Goal: Book appointment/travel/reservation

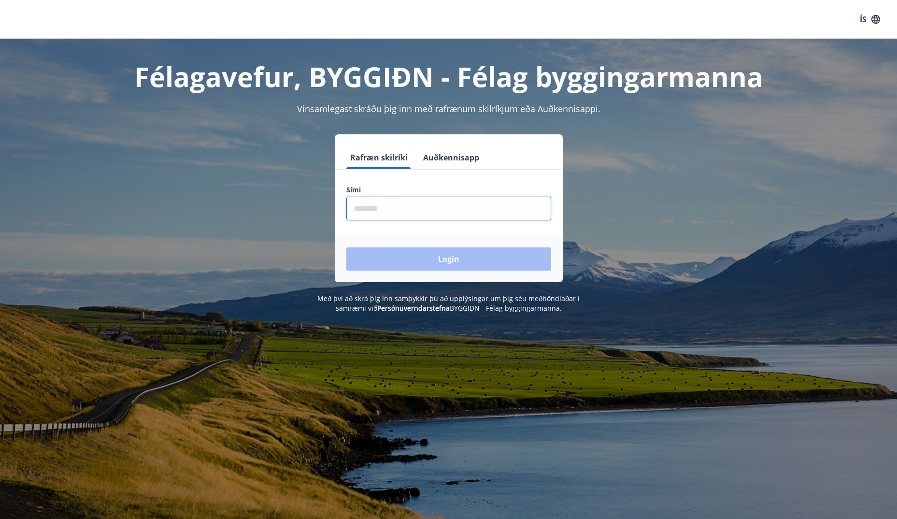
click at [386, 208] on input "phone" at bounding box center [448, 209] width 205 height 24
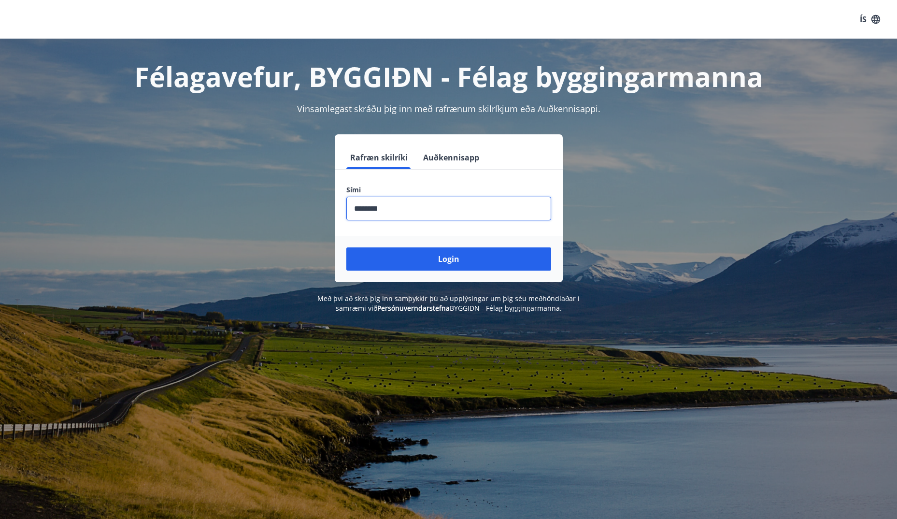
type input "********"
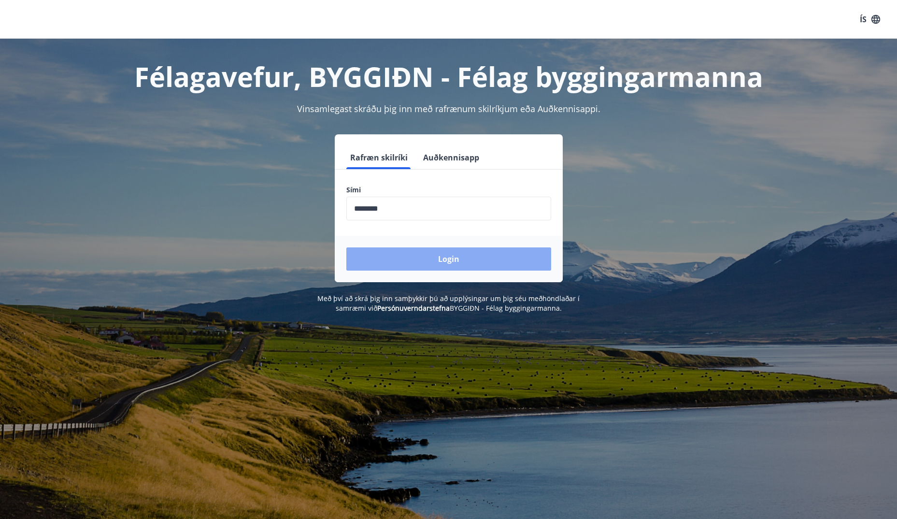
click at [459, 257] on button "Login" at bounding box center [448, 258] width 205 height 23
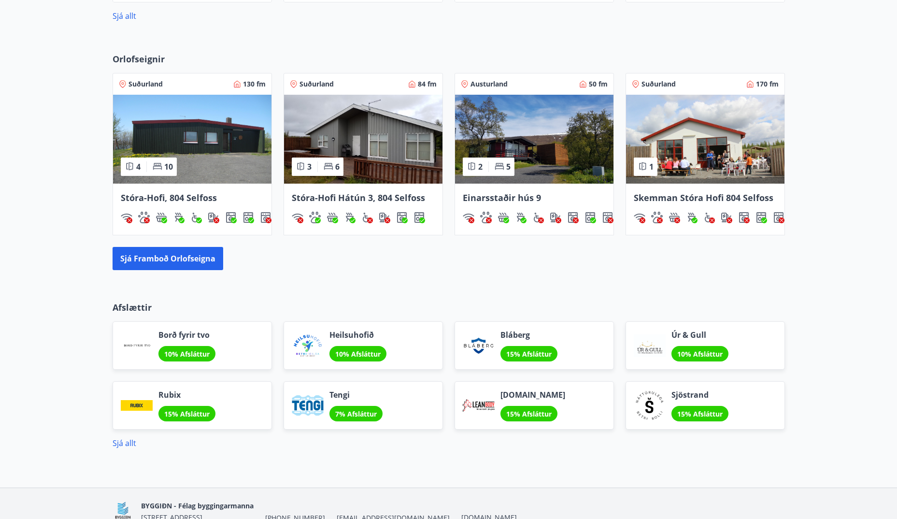
scroll to position [580, 0]
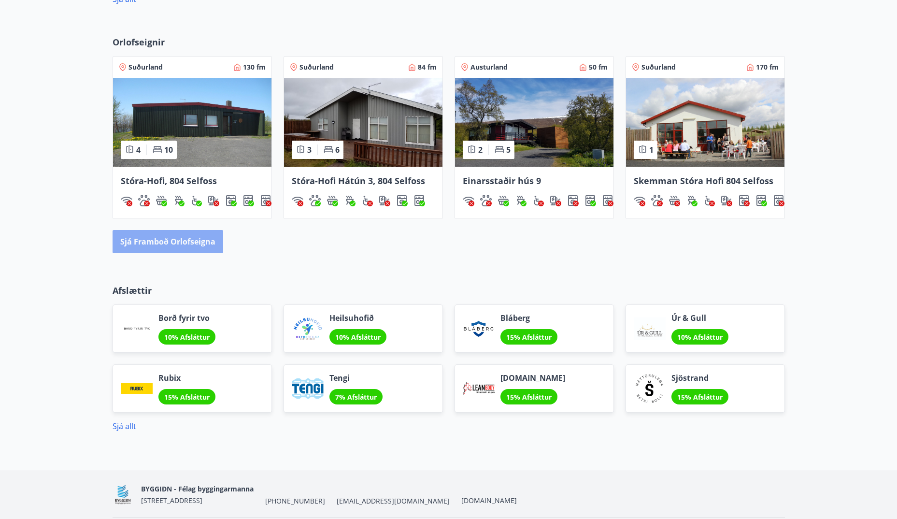
click at [196, 245] on button "Sjá framboð orlofseigna" at bounding box center [168, 241] width 111 height 23
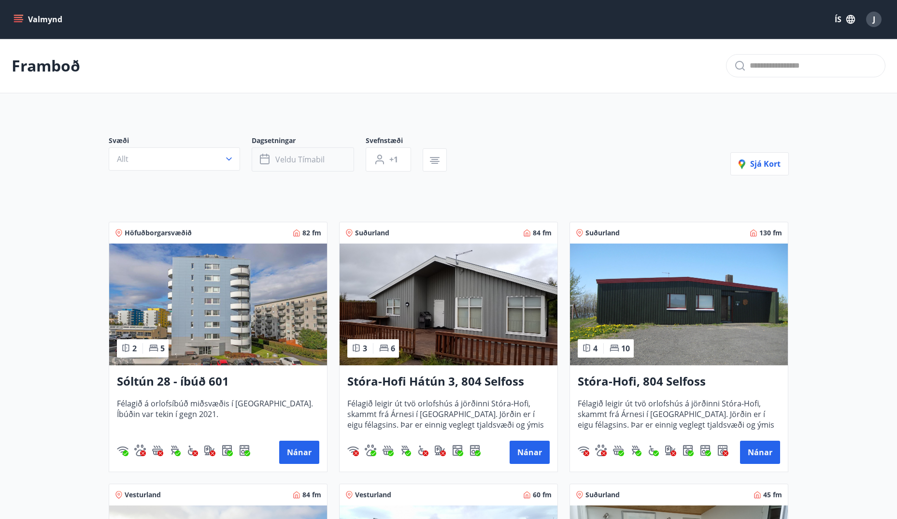
click at [296, 163] on span "Veldu tímabil" at bounding box center [299, 159] width 49 height 11
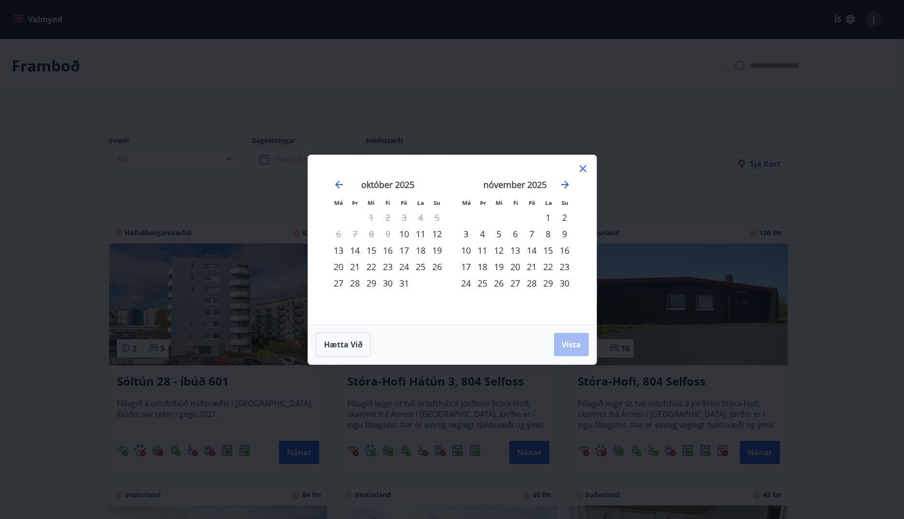
click at [391, 250] on div "16" at bounding box center [388, 250] width 16 height 16
click at [343, 264] on div "20" at bounding box center [338, 266] width 16 height 16
click at [566, 344] on span "Vista" at bounding box center [571, 344] width 19 height 11
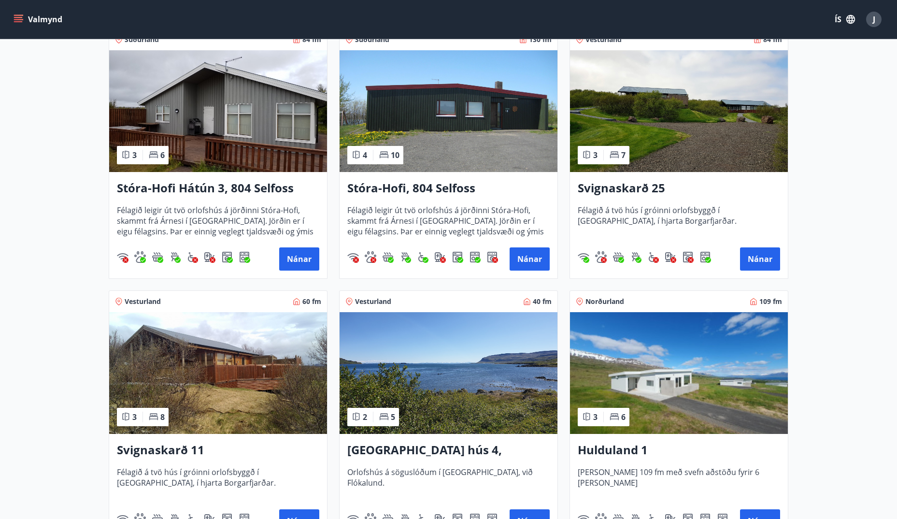
scroll to position [145, 0]
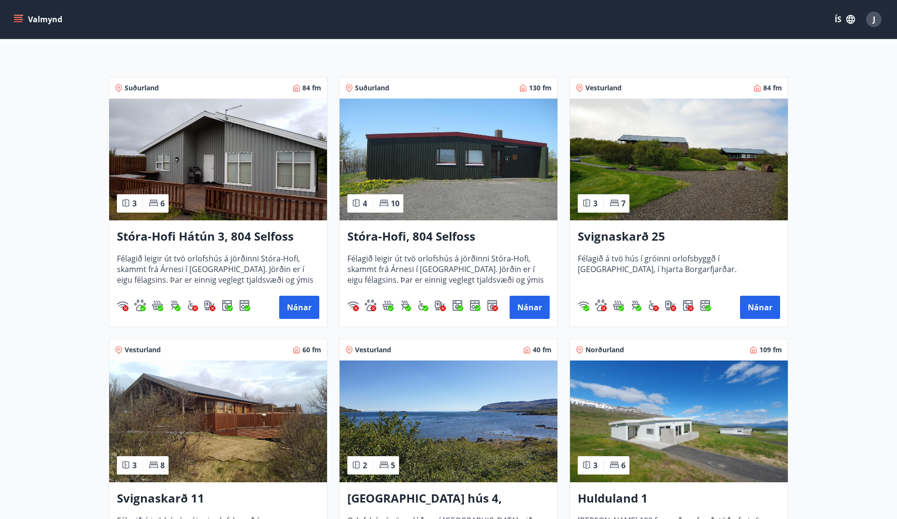
click at [260, 162] on img at bounding box center [218, 160] width 218 height 122
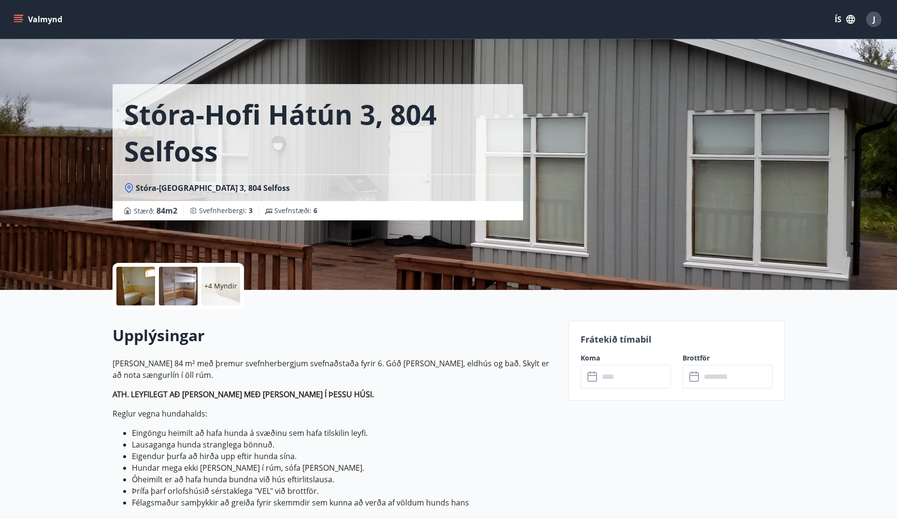
click at [141, 282] on div at bounding box center [135, 286] width 39 height 39
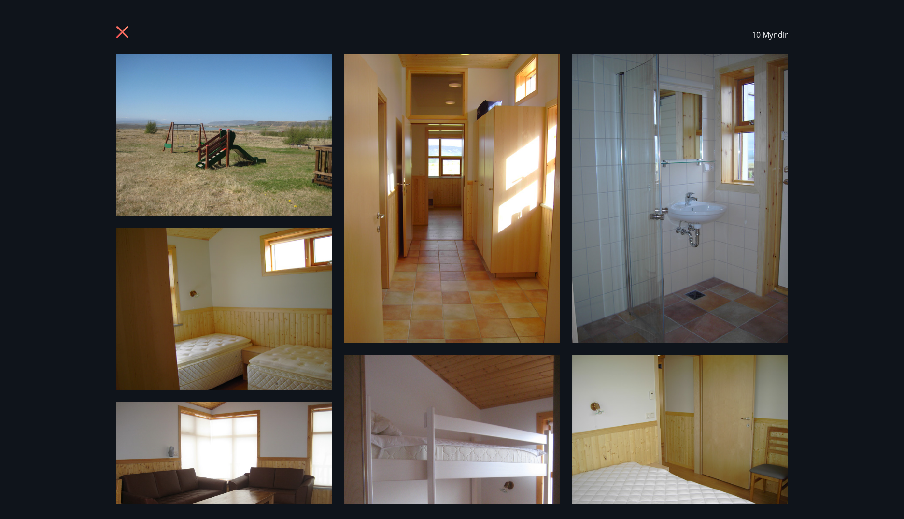
drag, startPoint x: 828, startPoint y: 90, endPoint x: 819, endPoint y: 93, distance: 10.1
click at [826, 91] on div "10 Myndir" at bounding box center [452, 259] width 904 height 519
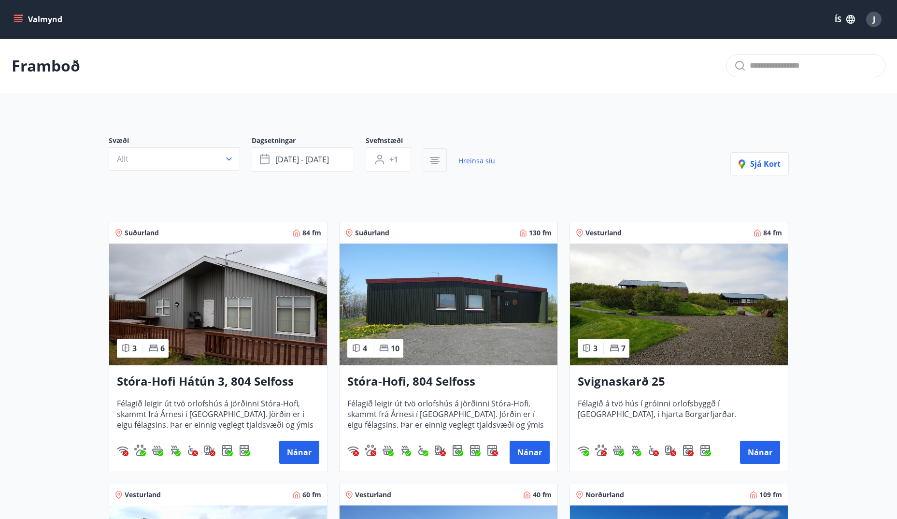
click at [435, 162] on icon "button" at bounding box center [435, 161] width 10 height 1
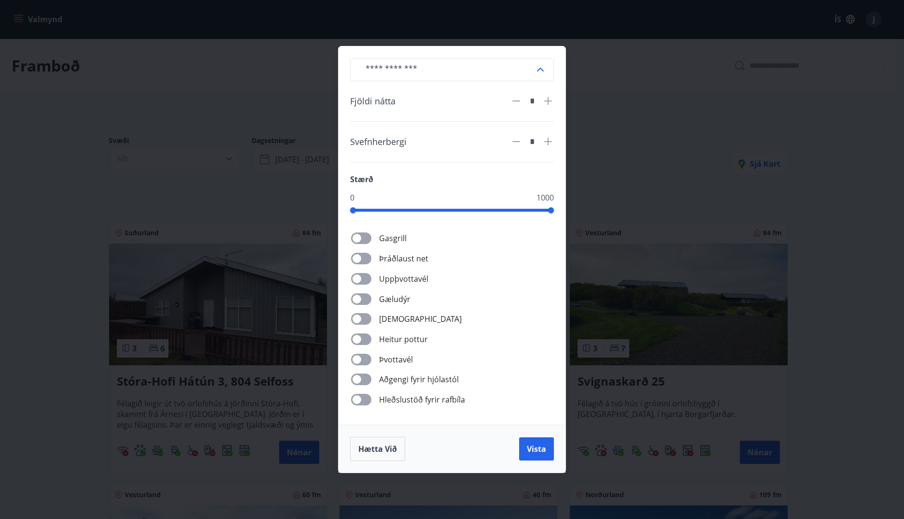
click at [370, 338] on span at bounding box center [361, 339] width 20 height 12
click at [529, 449] on span "Vista" at bounding box center [536, 448] width 19 height 11
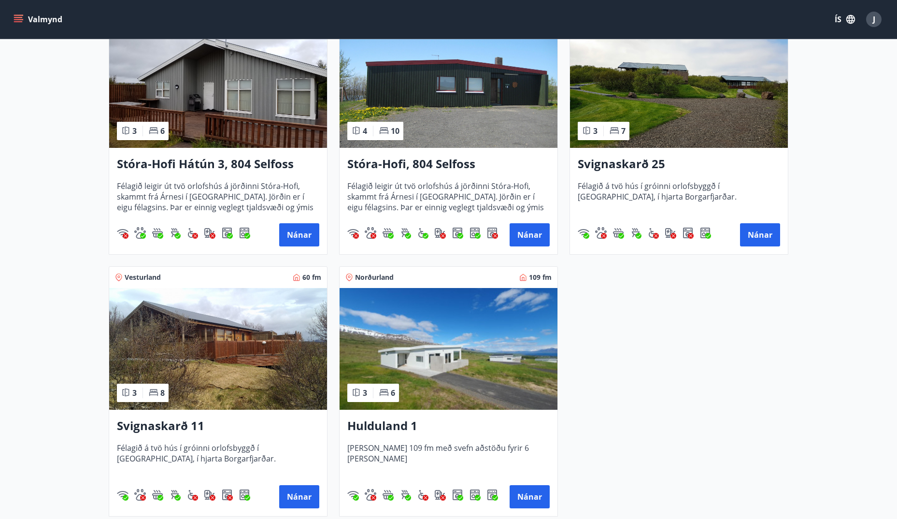
scroll to position [241, 0]
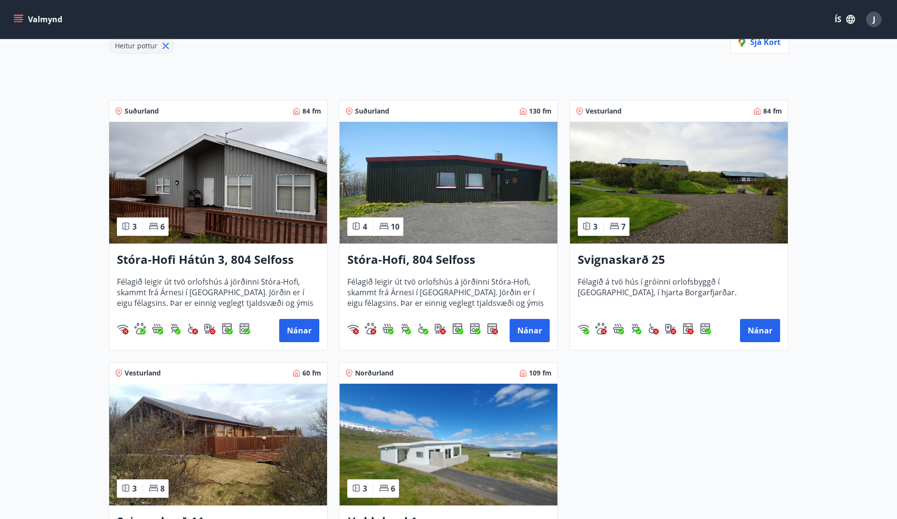
click at [446, 184] on img at bounding box center [449, 183] width 218 height 122
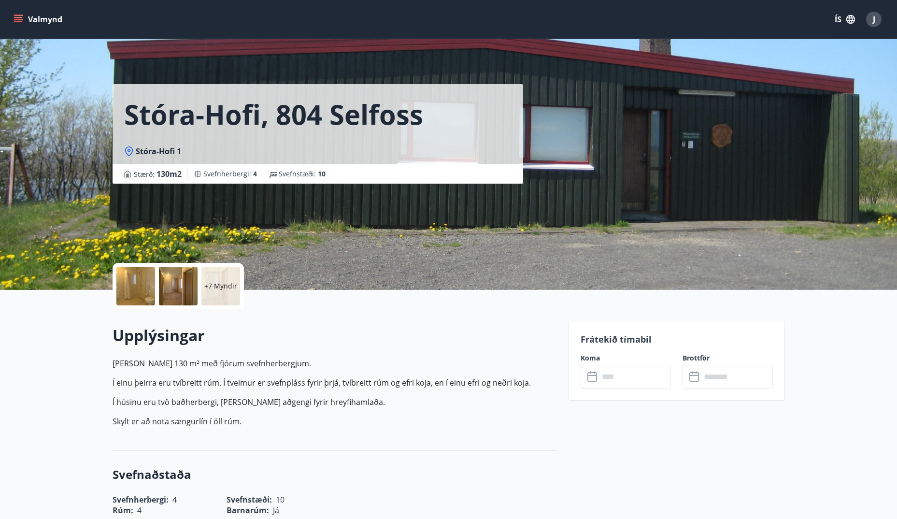
click at [209, 282] on p "+7 Myndir" at bounding box center [220, 286] width 33 height 10
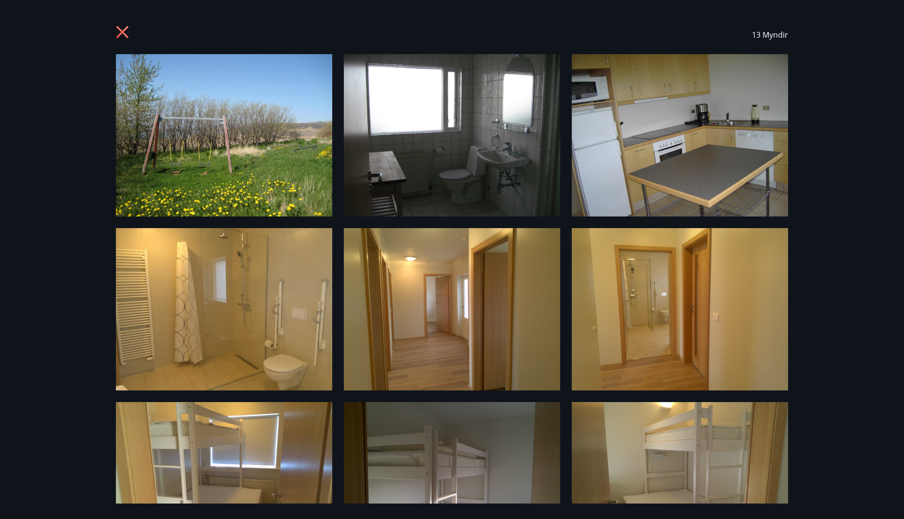
drag, startPoint x: 121, startPoint y: 26, endPoint x: 186, endPoint y: 43, distance: 67.6
click at [121, 26] on icon at bounding box center [123, 33] width 15 height 15
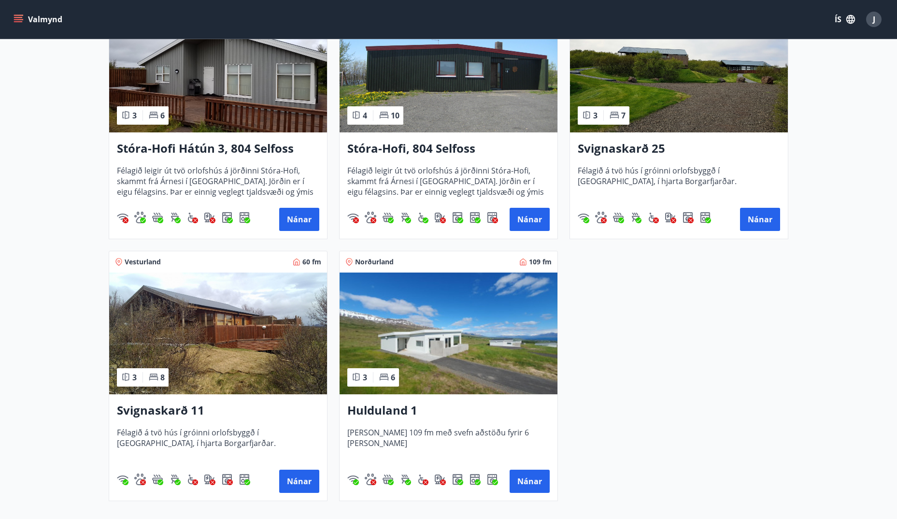
scroll to position [241, 0]
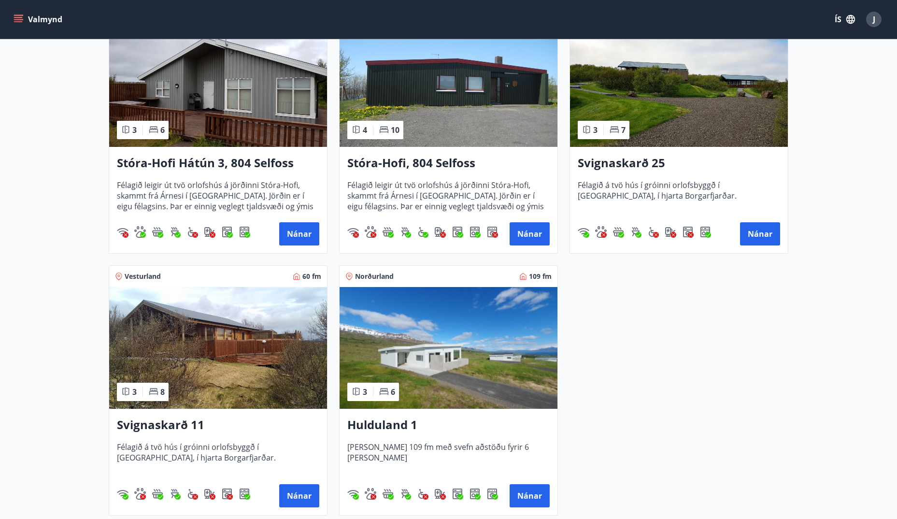
click at [691, 132] on img at bounding box center [679, 86] width 218 height 122
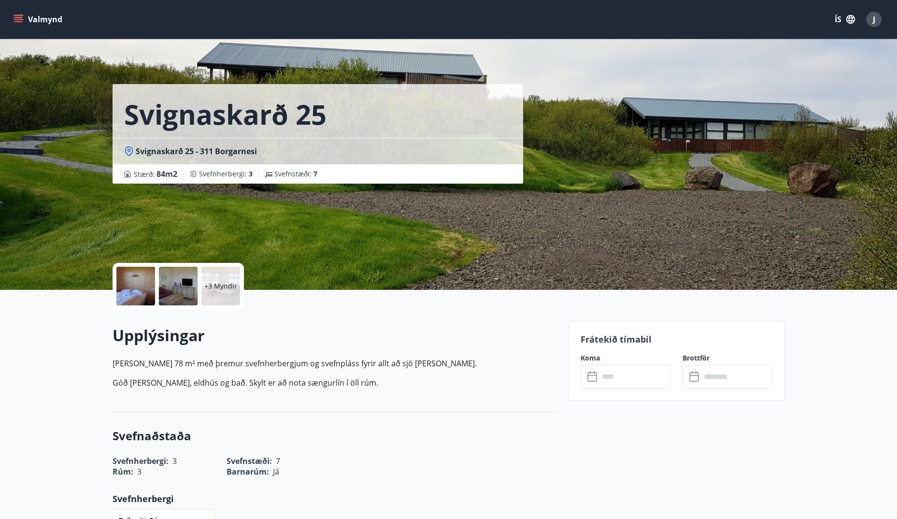
click at [180, 274] on div at bounding box center [178, 286] width 39 height 39
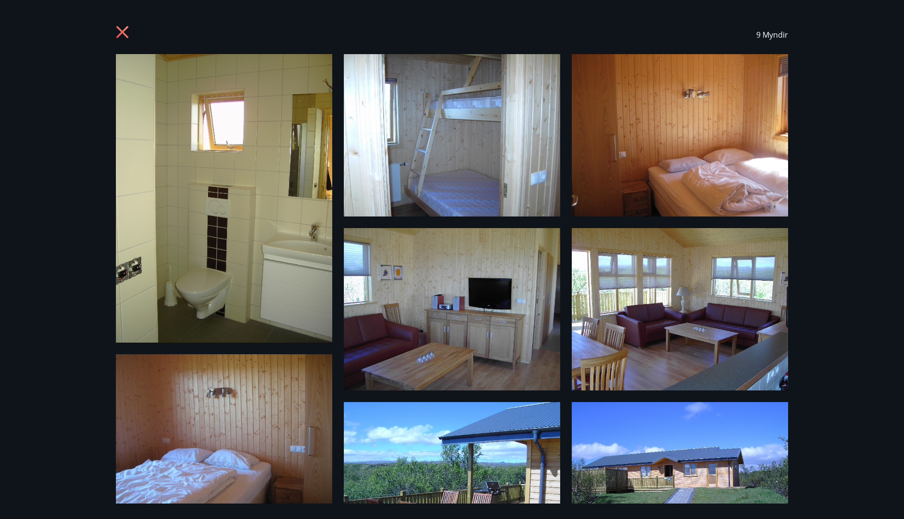
click at [123, 32] on icon at bounding box center [122, 32] width 2 height 2
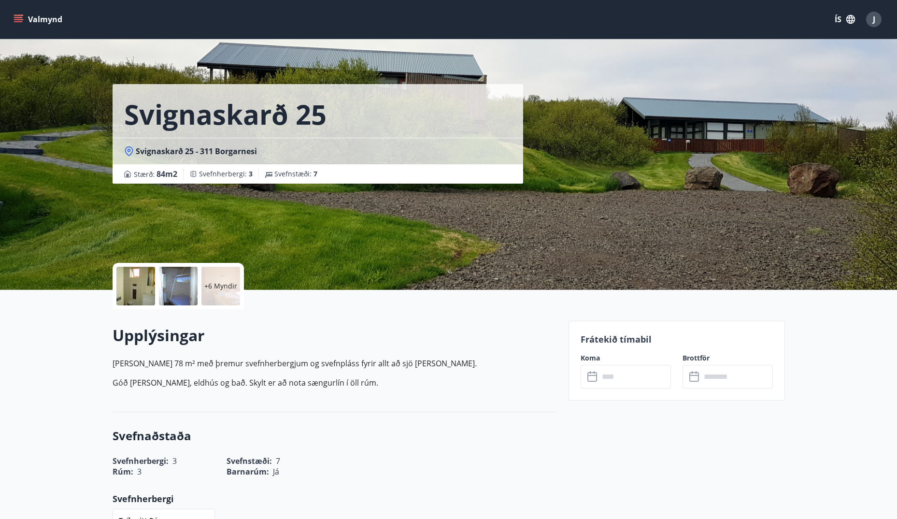
scroll to position [1, 0]
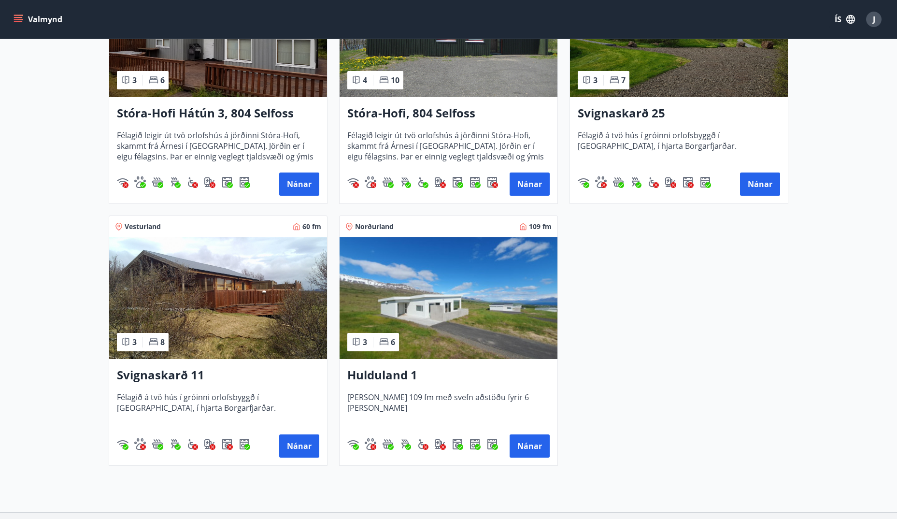
click at [231, 284] on img at bounding box center [218, 298] width 218 height 122
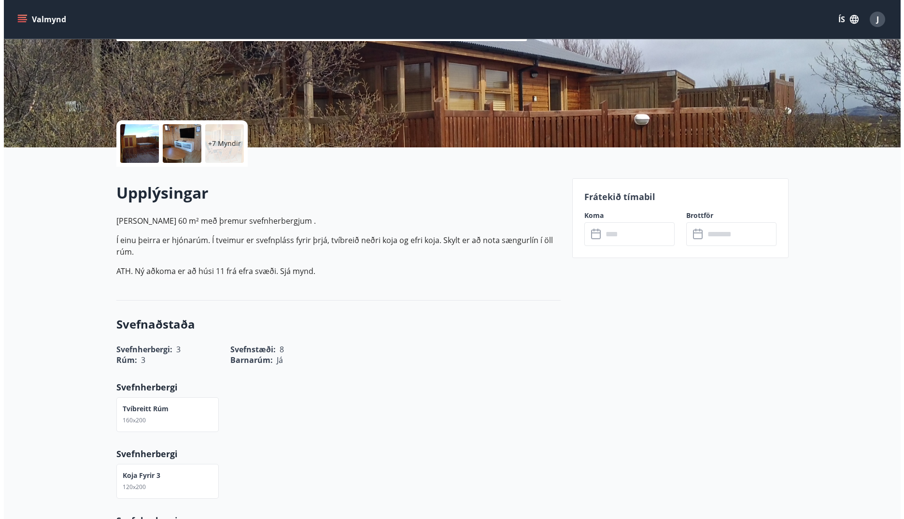
scroll to position [97, 0]
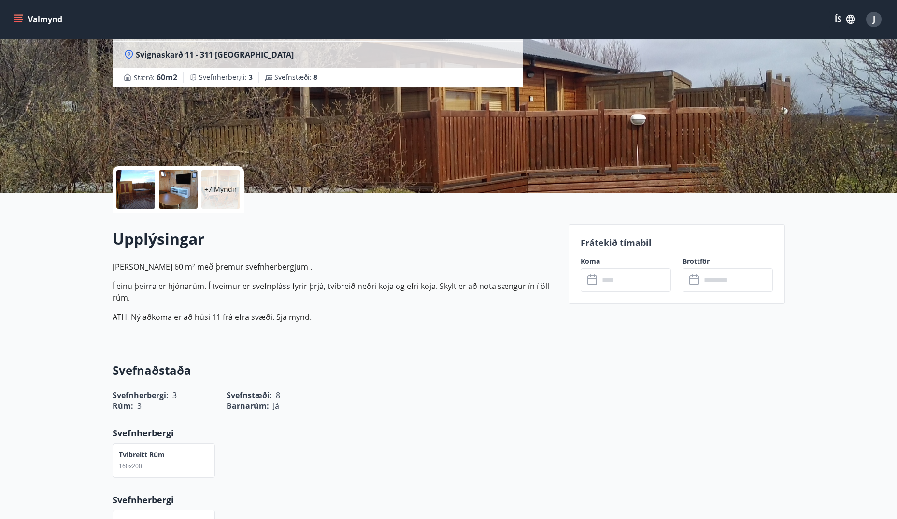
click at [139, 191] on div at bounding box center [135, 189] width 39 height 39
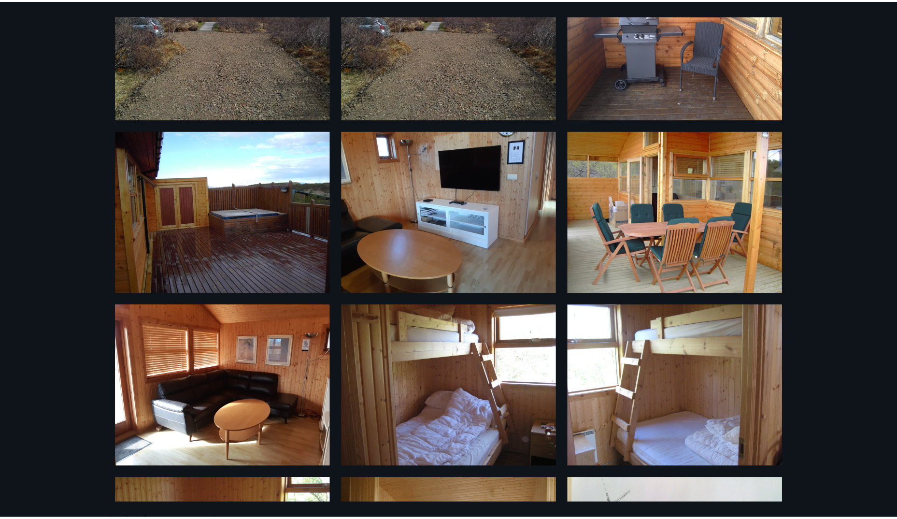
scroll to position [0, 0]
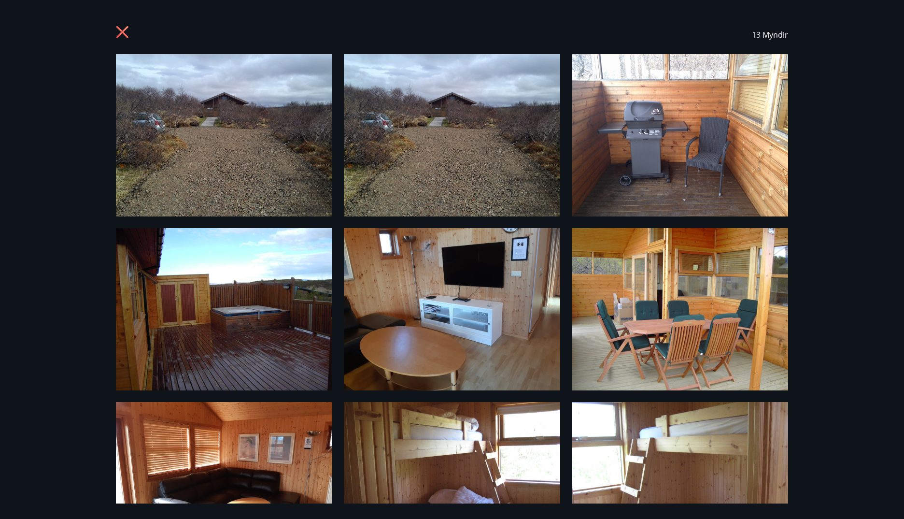
click at [125, 28] on icon at bounding box center [123, 33] width 15 height 15
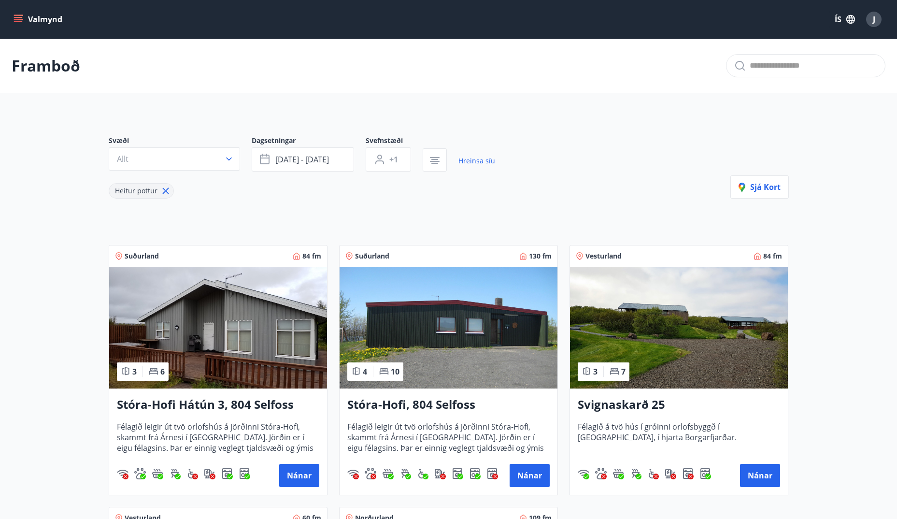
click at [669, 347] on img at bounding box center [679, 328] width 218 height 122
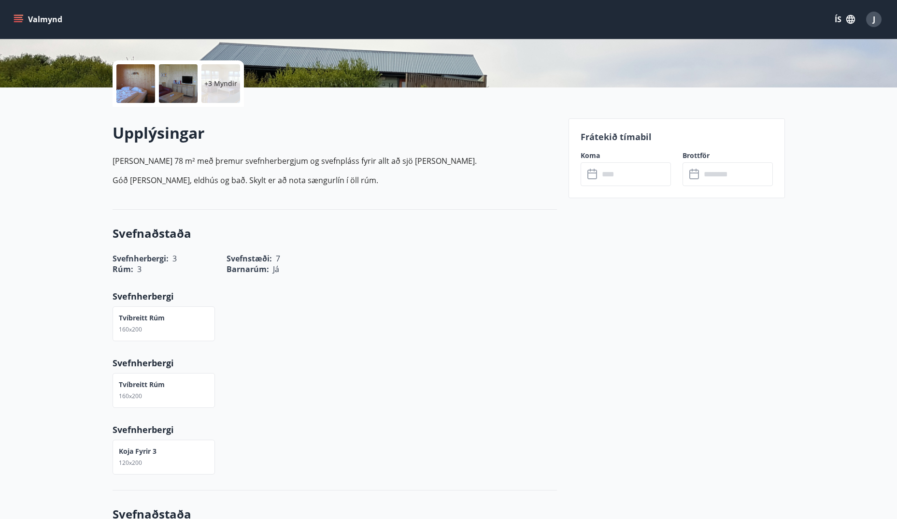
scroll to position [97, 0]
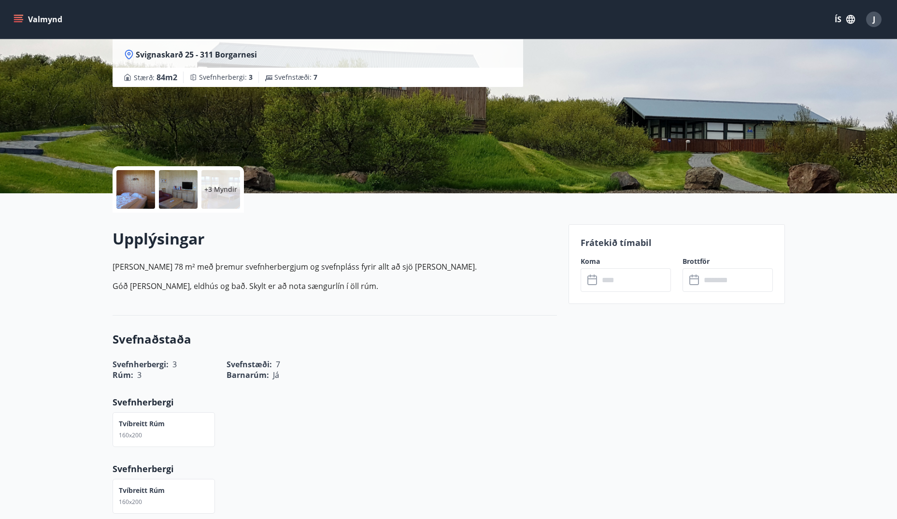
click at [626, 287] on input "text" at bounding box center [635, 280] width 72 height 24
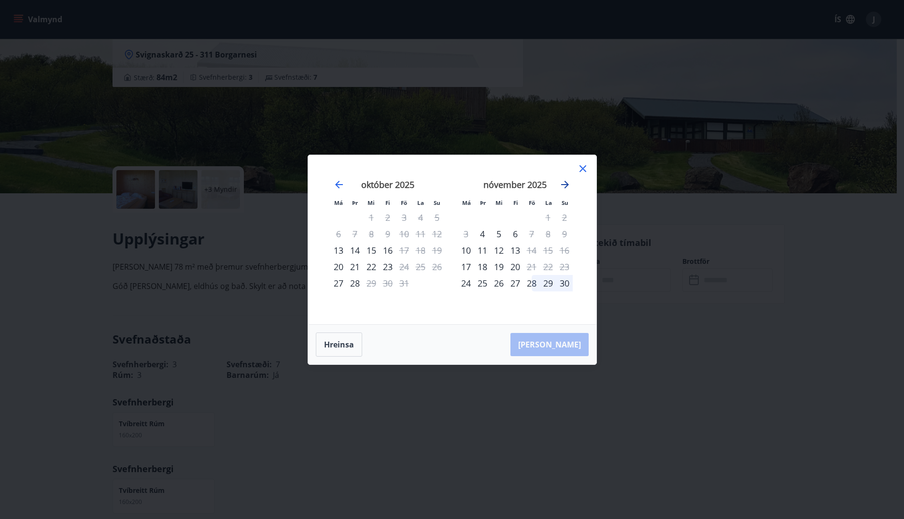
click at [561, 185] on icon "Move forward to switch to the next month." at bounding box center [565, 185] width 12 height 12
click at [339, 185] on icon "Move backward to switch to the previous month." at bounding box center [339, 185] width 12 height 12
click at [588, 168] on icon at bounding box center [583, 169] width 12 height 12
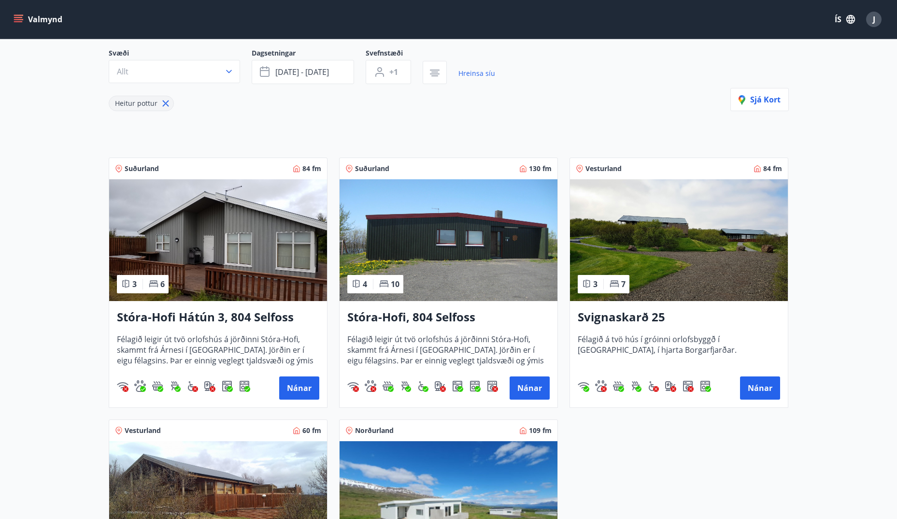
scroll to position [97, 0]
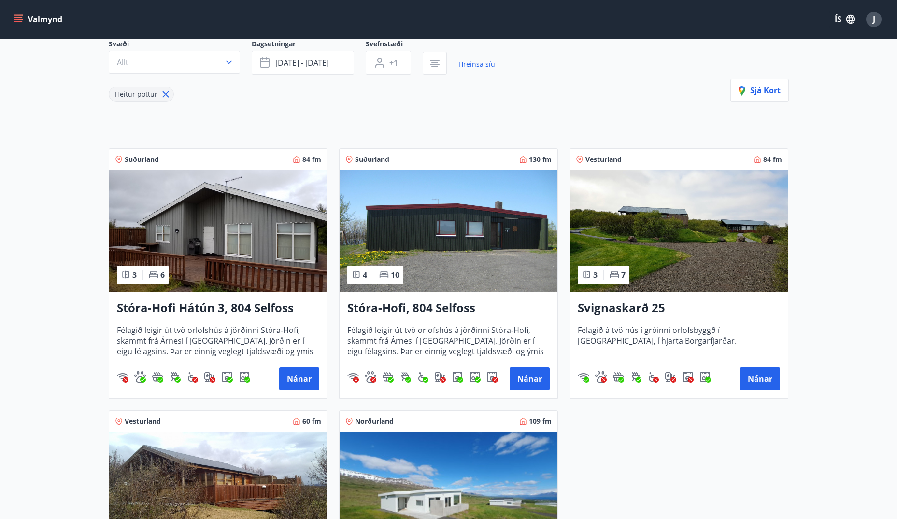
click at [230, 309] on h3 "Stóra-Hofi Hátún 3, 804 Selfoss" at bounding box center [218, 307] width 202 height 17
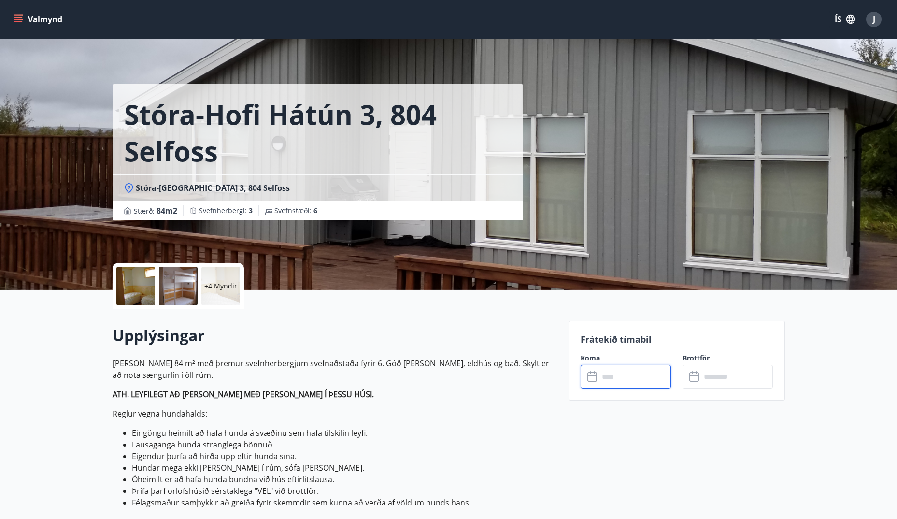
click at [619, 377] on input "text" at bounding box center [635, 377] width 72 height 24
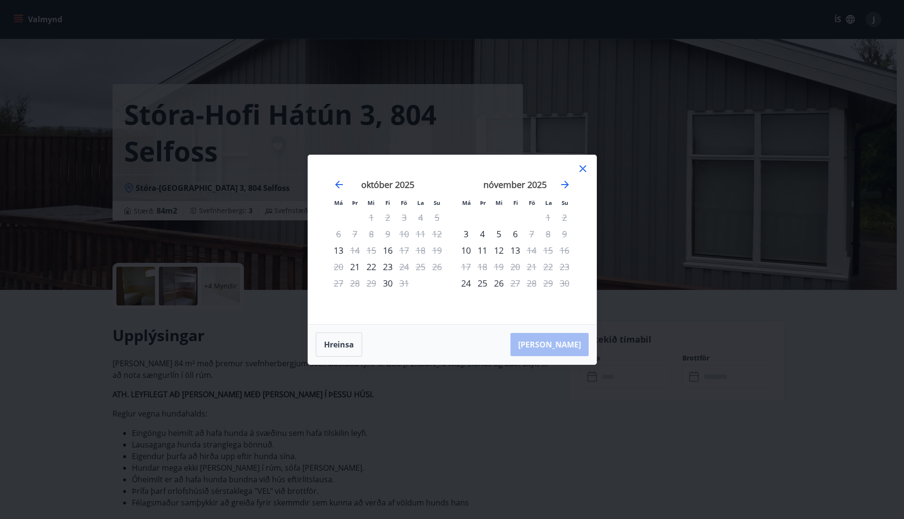
click at [583, 165] on icon at bounding box center [583, 169] width 12 height 12
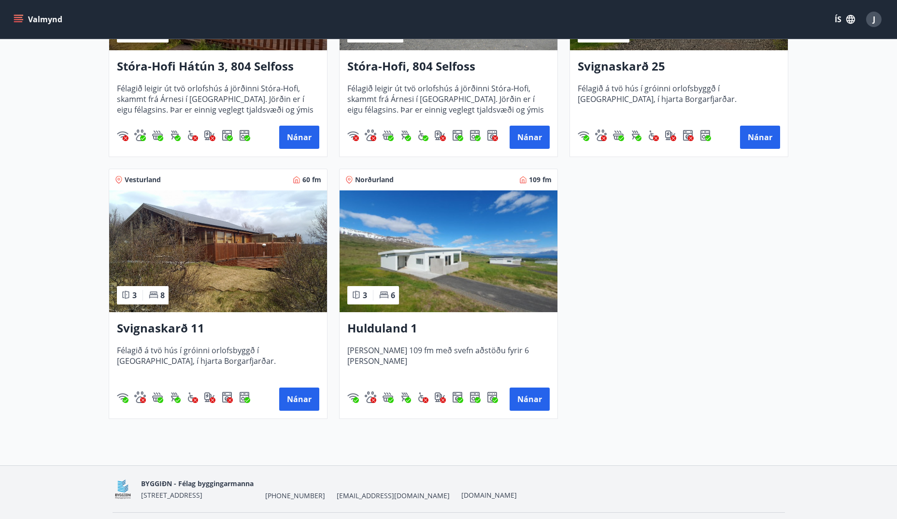
click at [231, 281] on img at bounding box center [218, 251] width 218 height 122
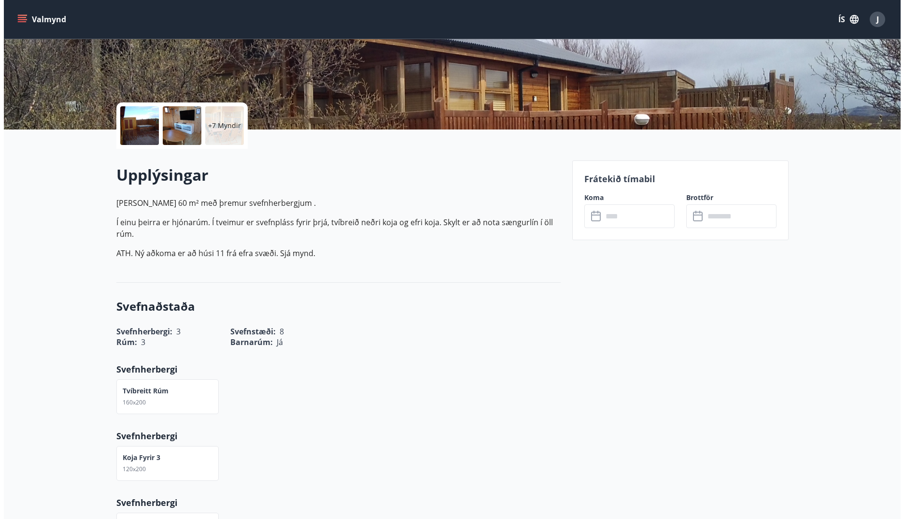
scroll to position [145, 0]
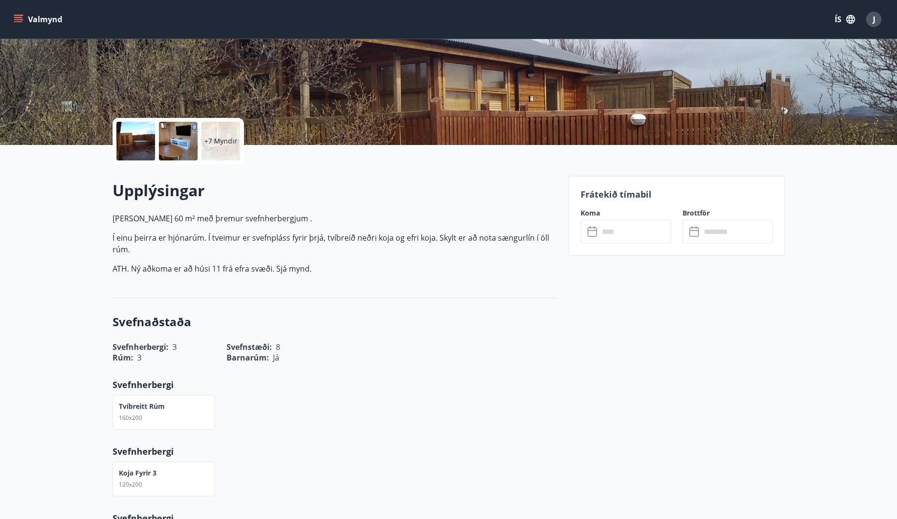
click at [615, 236] on input "text" at bounding box center [635, 232] width 72 height 24
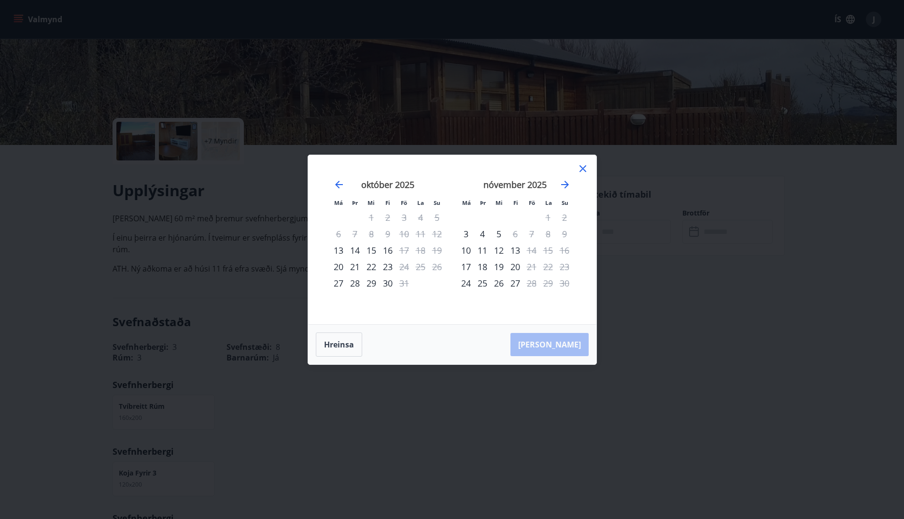
click at [585, 166] on icon at bounding box center [583, 168] width 7 height 7
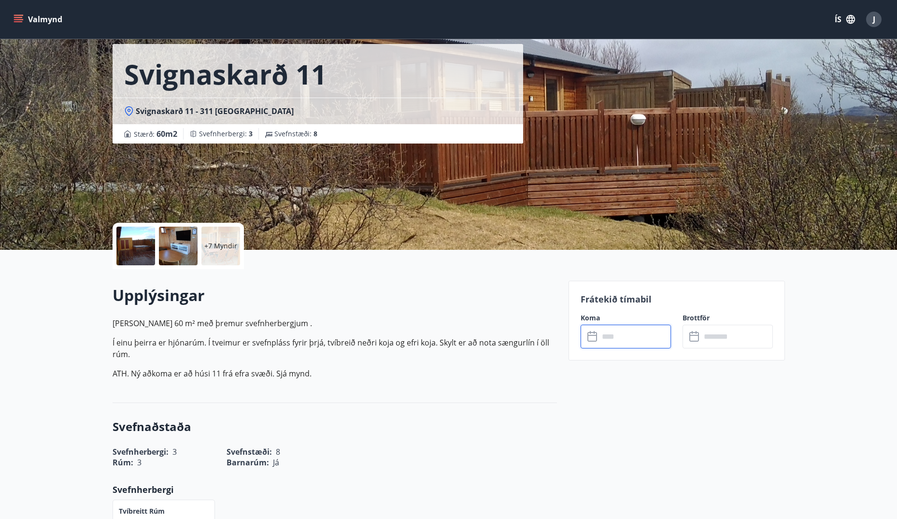
scroll to position [0, 0]
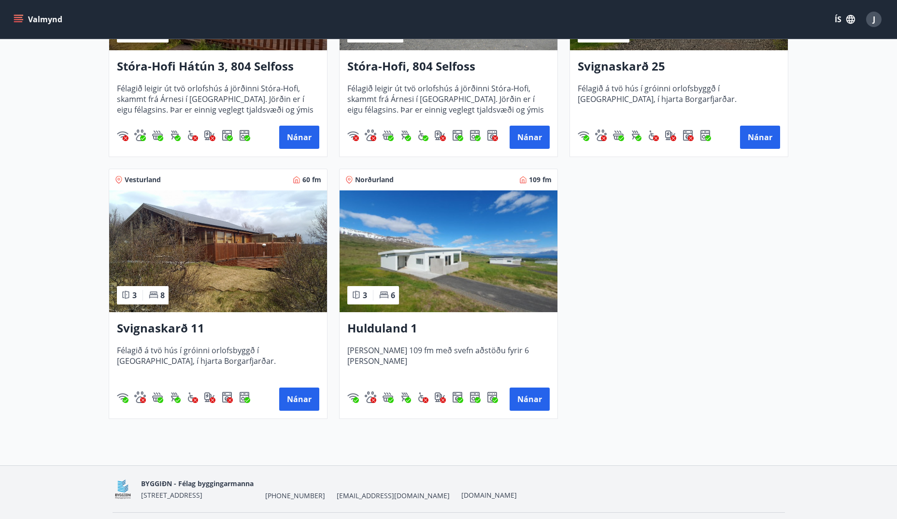
click at [476, 248] on img at bounding box center [449, 251] width 218 height 122
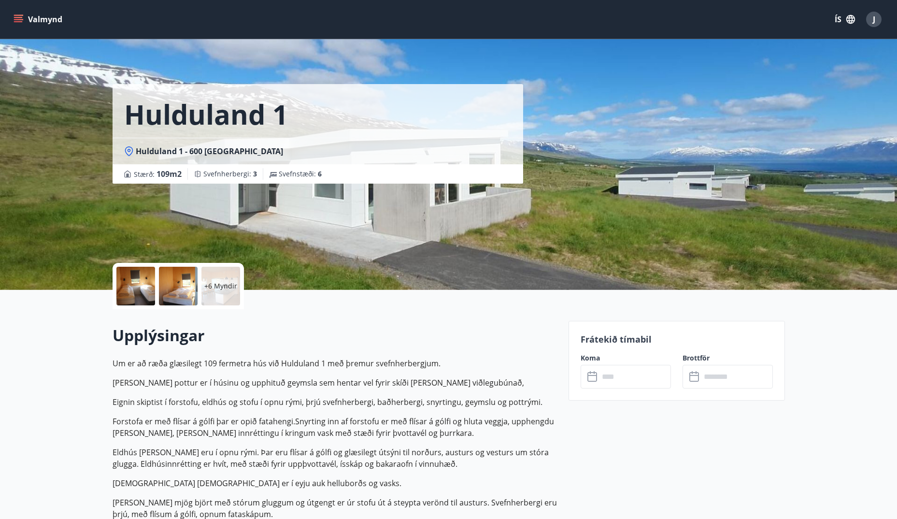
click at [620, 378] on input "text" at bounding box center [635, 377] width 72 height 24
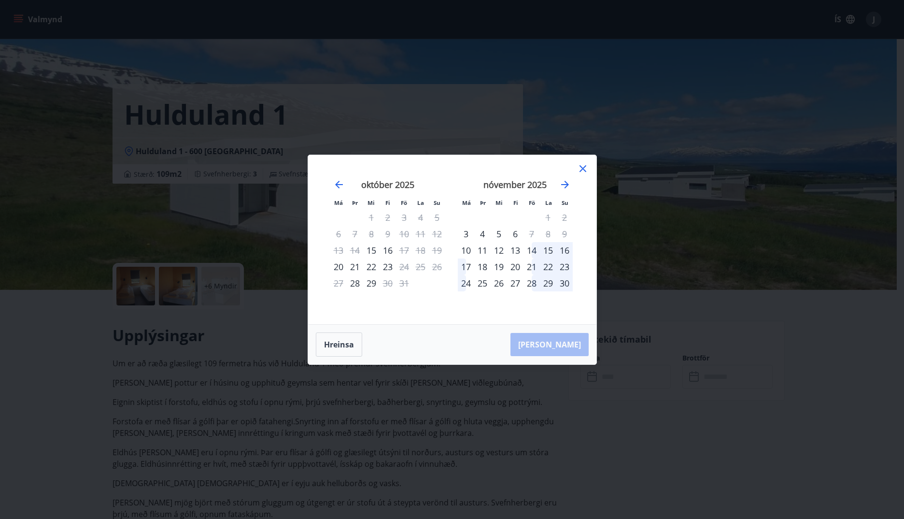
click at [533, 250] on div "14" at bounding box center [532, 250] width 16 height 16
click at [351, 344] on button "Hreinsa" at bounding box center [339, 344] width 46 height 24
click at [580, 167] on icon at bounding box center [583, 169] width 12 height 12
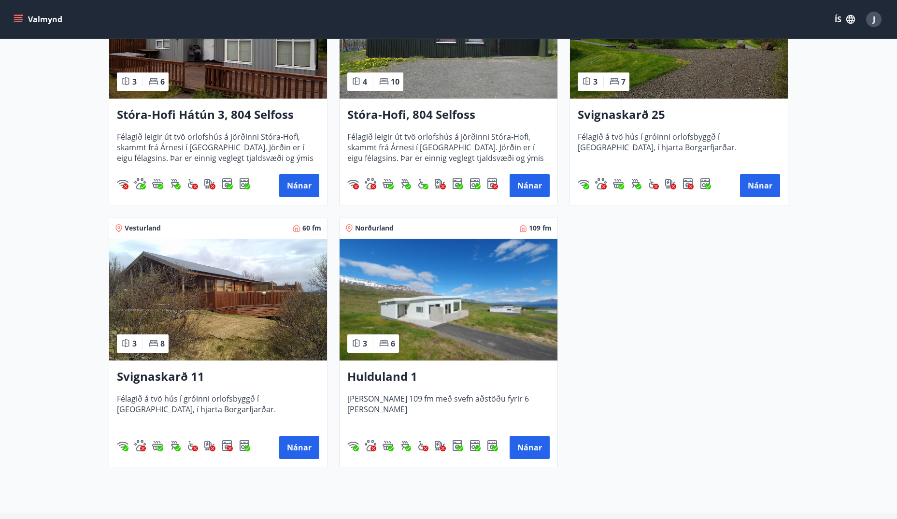
click at [670, 82] on img at bounding box center [679, 38] width 218 height 122
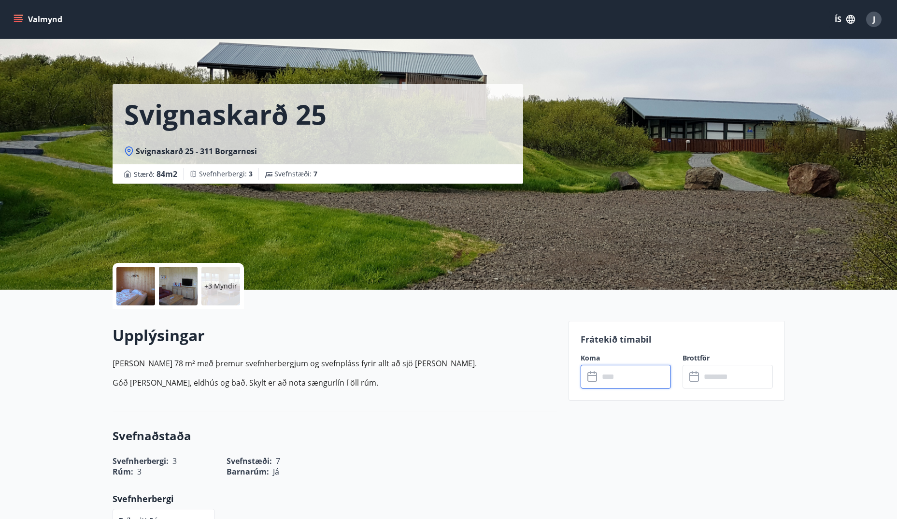
click at [639, 370] on input "text" at bounding box center [635, 377] width 72 height 24
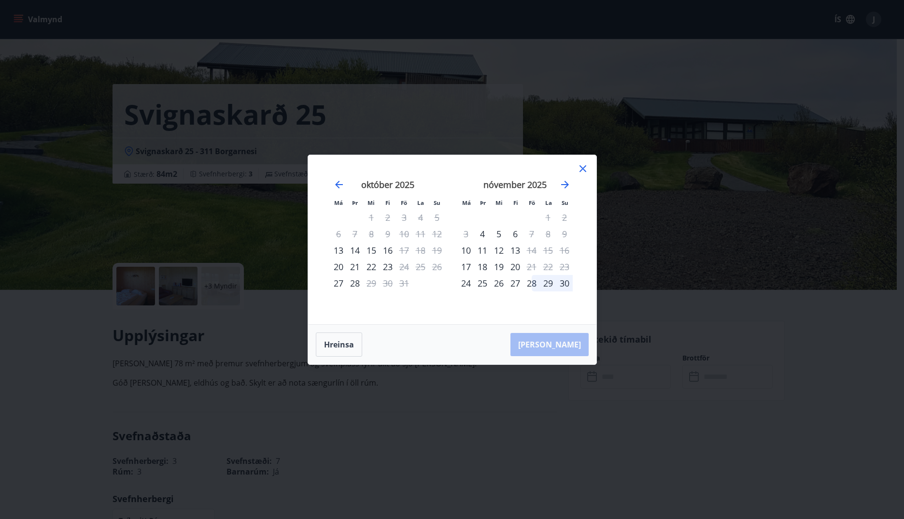
click at [388, 249] on div "16" at bounding box center [388, 250] width 16 height 16
click at [341, 267] on div "20" at bounding box center [338, 266] width 16 height 16
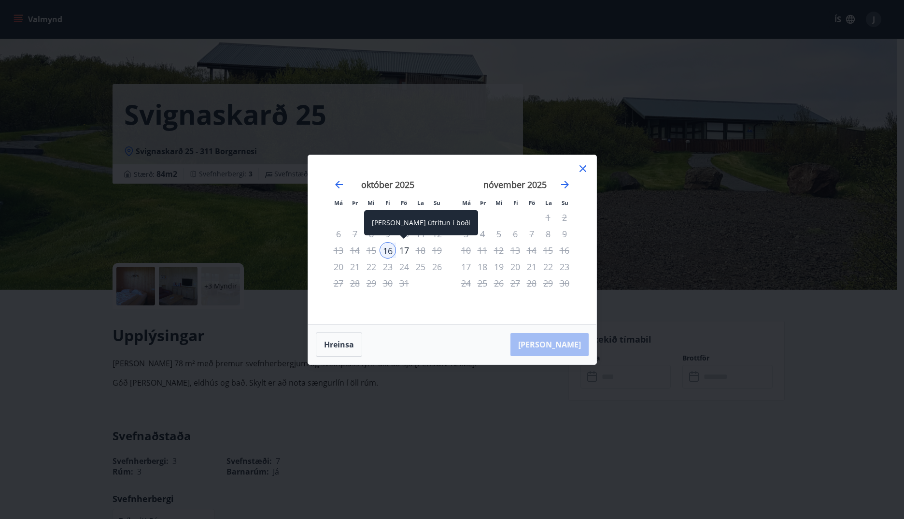
click at [404, 249] on div "17" at bounding box center [404, 250] width 16 height 16
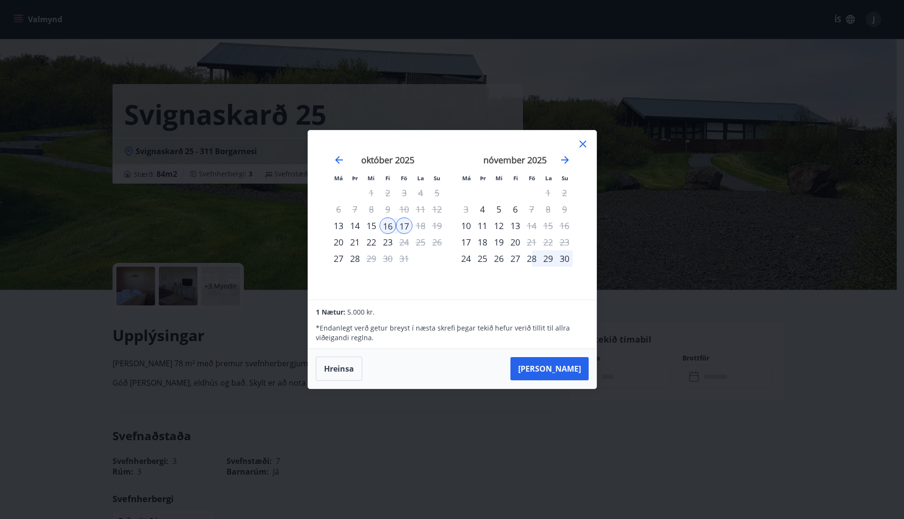
click at [582, 141] on icon at bounding box center [583, 144] width 12 height 12
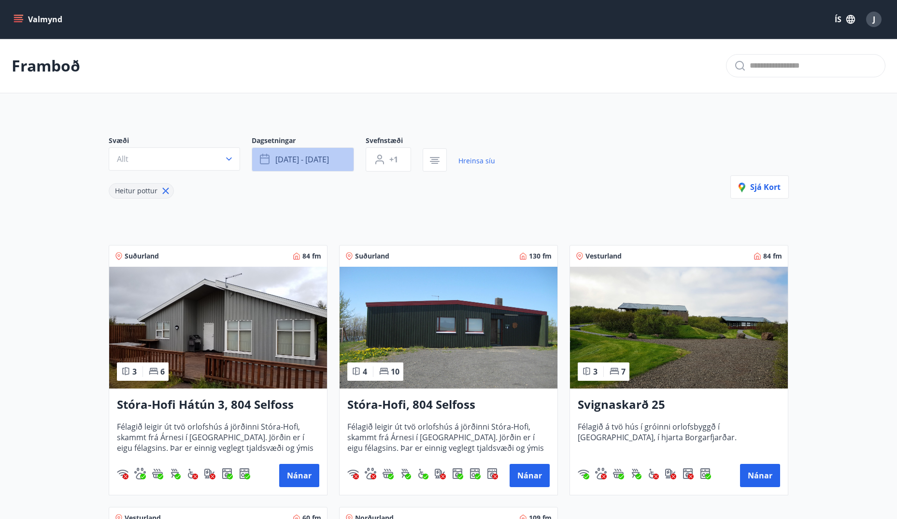
click at [333, 160] on button "[DATE] - [DATE]" at bounding box center [303, 159] width 102 height 24
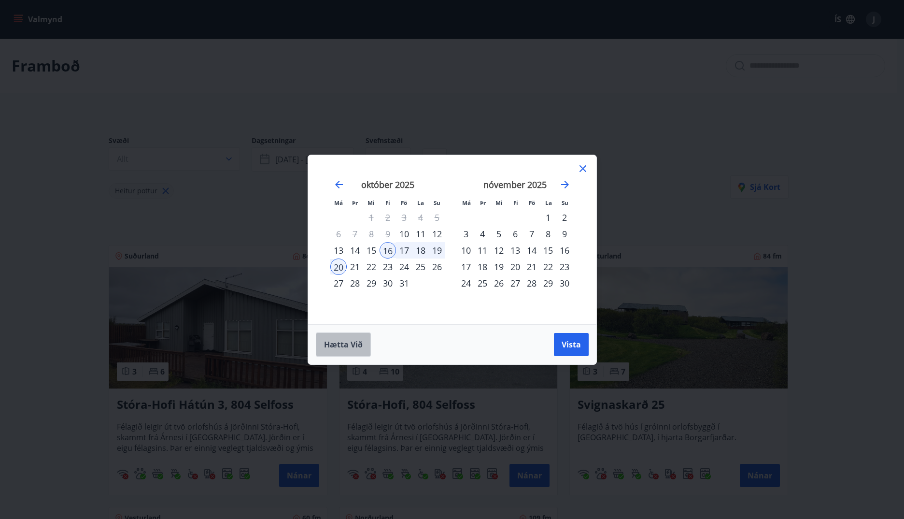
click at [340, 340] on span "Hætta við" at bounding box center [343, 344] width 39 height 11
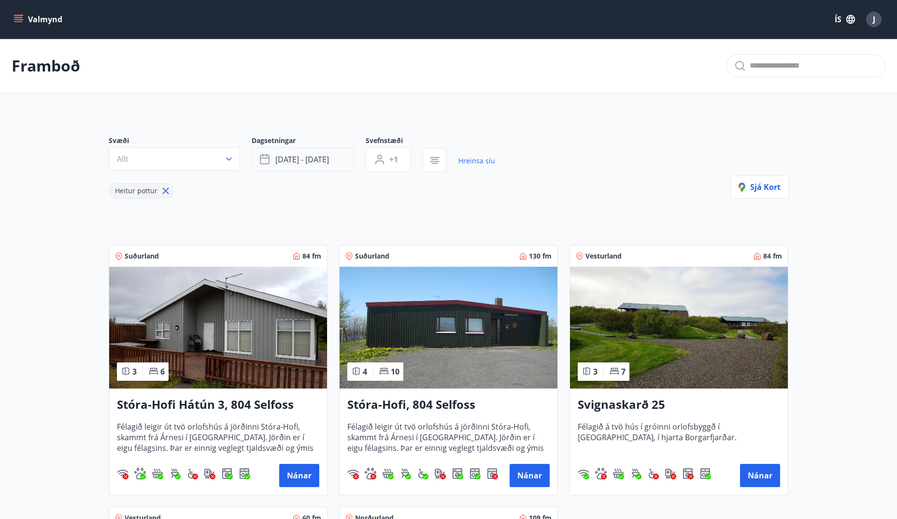
click at [300, 161] on span "[DATE] - [DATE]" at bounding box center [302, 159] width 54 height 11
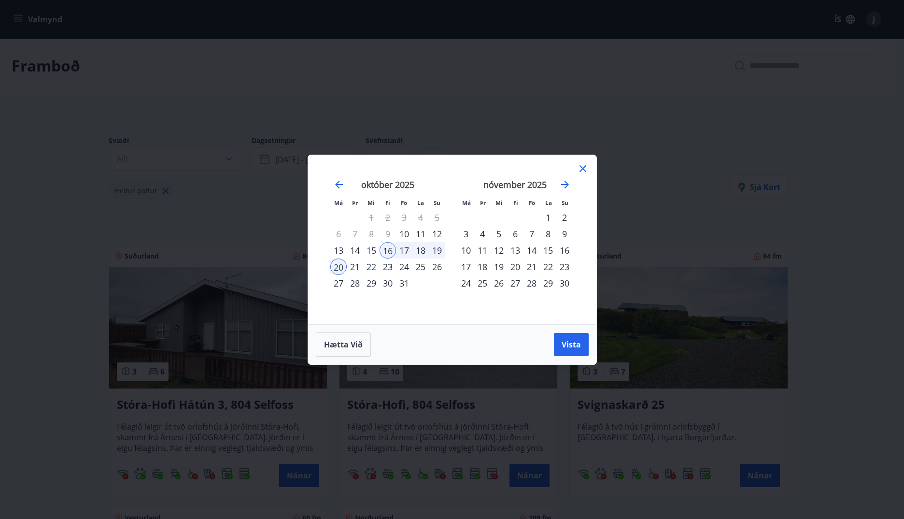
drag, startPoint x: 254, startPoint y: 199, endPoint x: 322, endPoint y: 194, distance: 68.3
click at [257, 199] on div "Má Þr Mi Fi Fö La Su Má Þr Mi Fi Fö La Su [DATE] 1 2 3 4 5 6 7 8 9 10 11 12 13 …" at bounding box center [452, 259] width 904 height 519
click at [404, 247] on div "17" at bounding box center [404, 250] width 16 height 16
click at [351, 265] on div "21" at bounding box center [355, 266] width 16 height 16
click at [568, 344] on span "Vista" at bounding box center [571, 344] width 19 height 11
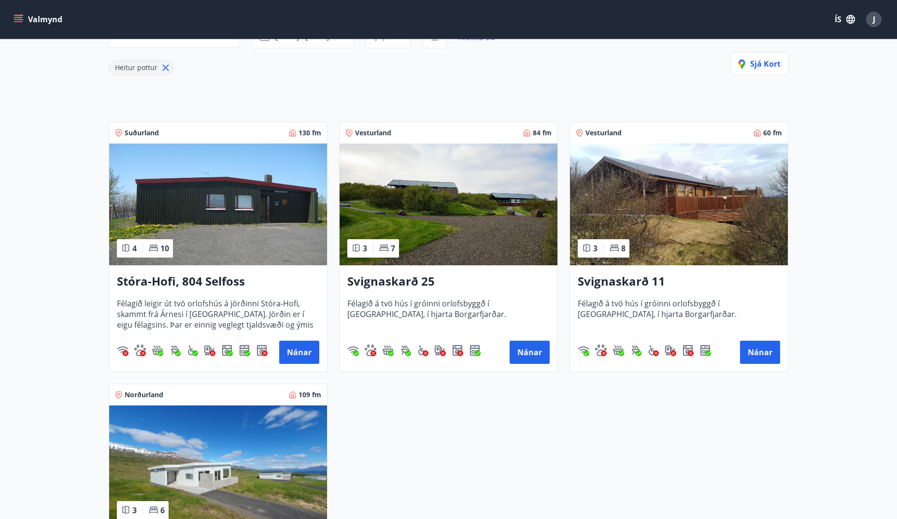
scroll to position [145, 0]
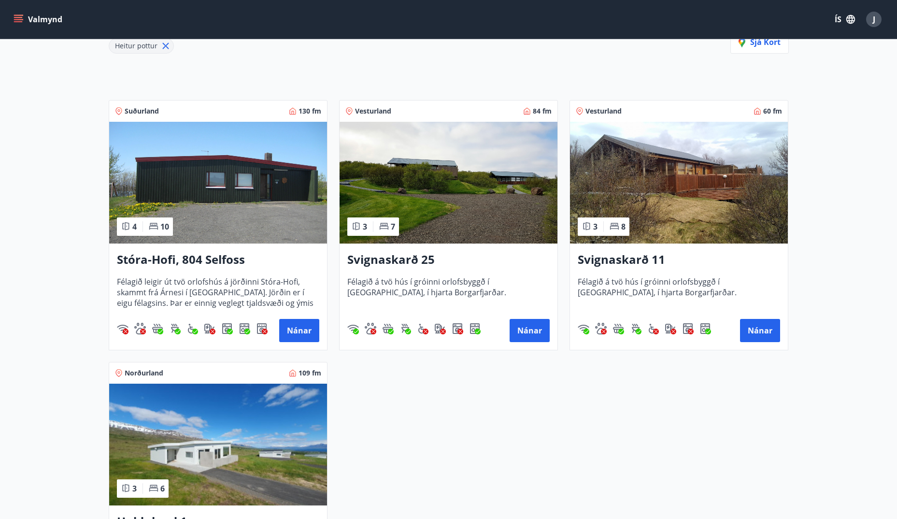
click at [386, 259] on h3 "Svignaskarð 25" at bounding box center [448, 259] width 202 height 17
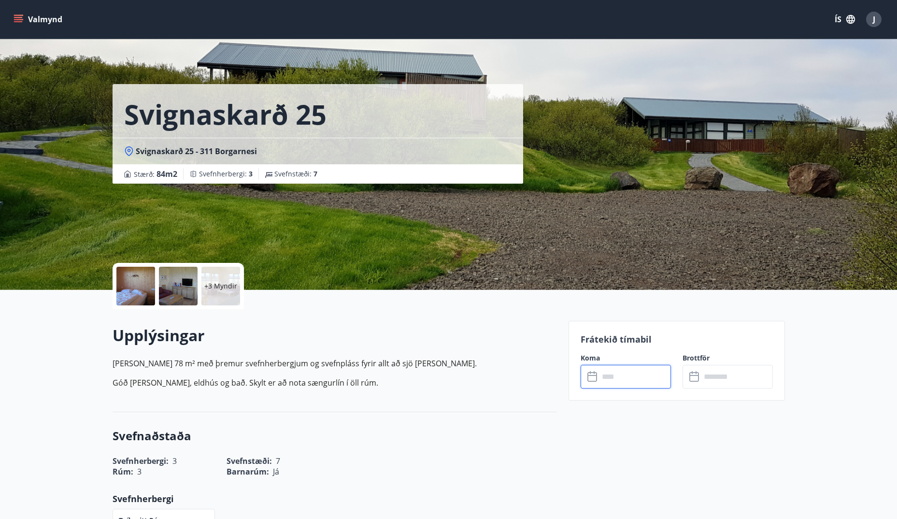
click at [629, 368] on input "text" at bounding box center [635, 377] width 72 height 24
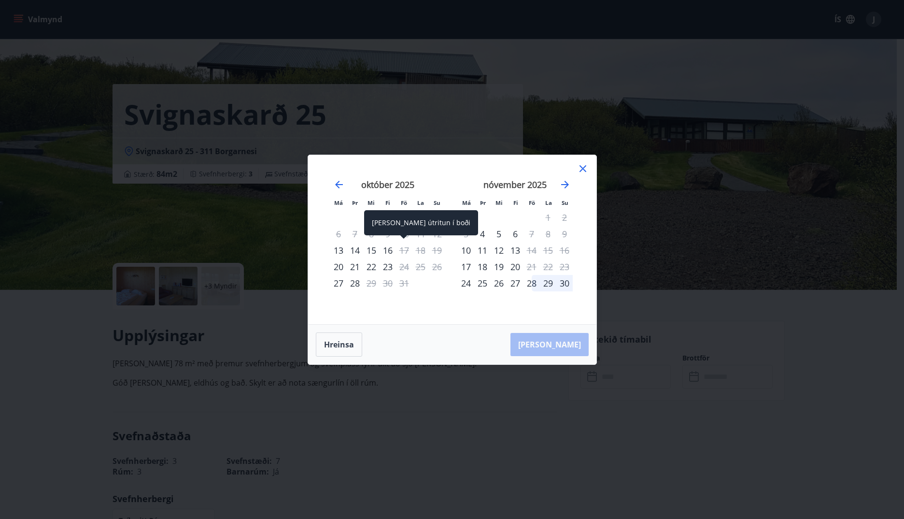
click at [404, 249] on div "17" at bounding box center [404, 250] width 16 height 16
click at [421, 250] on div "18" at bounding box center [420, 250] width 16 height 16
click at [389, 250] on div "16" at bounding box center [388, 250] width 16 height 16
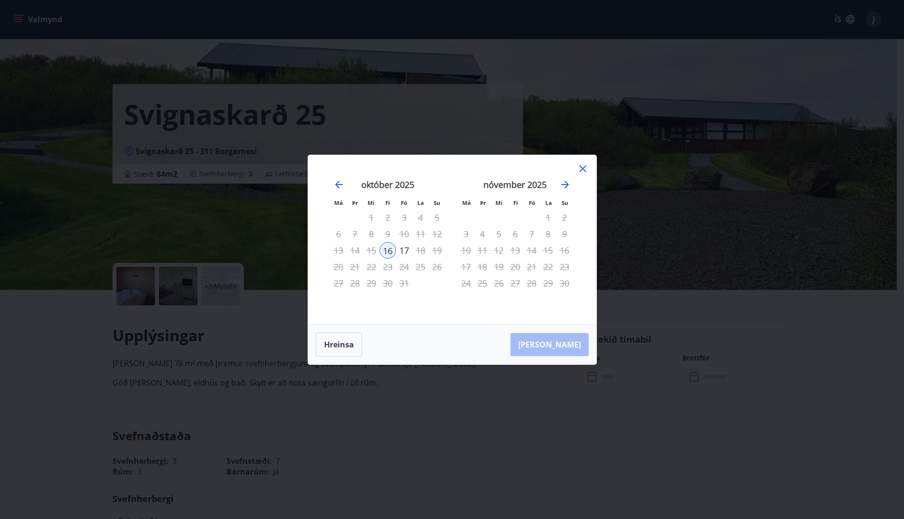
click at [582, 171] on icon at bounding box center [583, 169] width 12 height 12
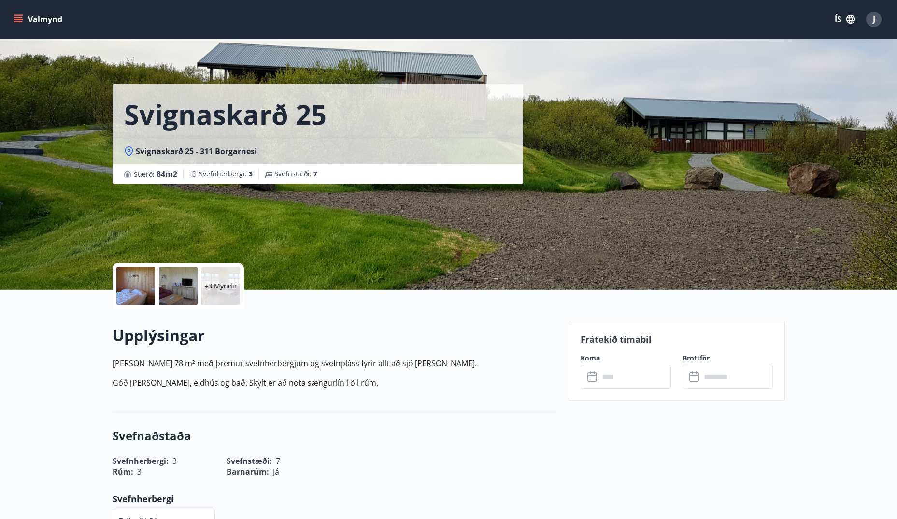
click at [20, 21] on icon "menu" at bounding box center [18, 21] width 9 height 1
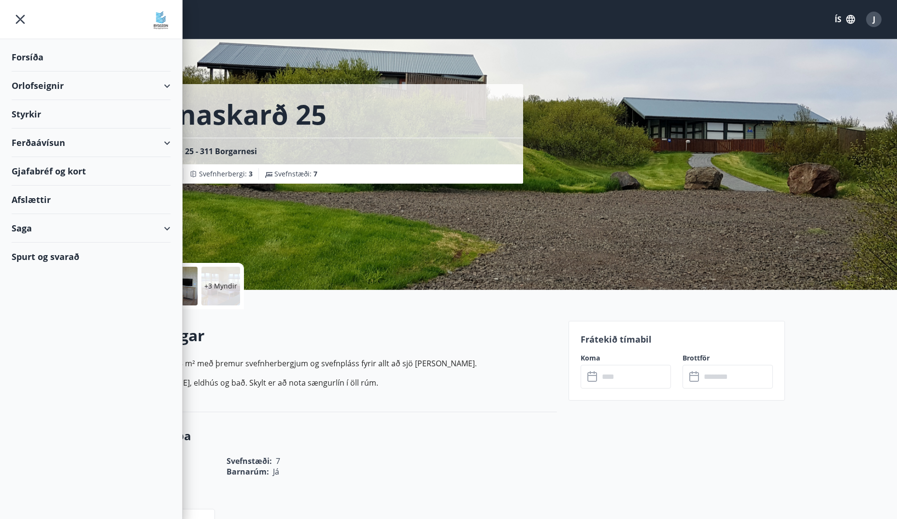
click at [169, 86] on div "Orlofseignir" at bounding box center [91, 85] width 159 height 28
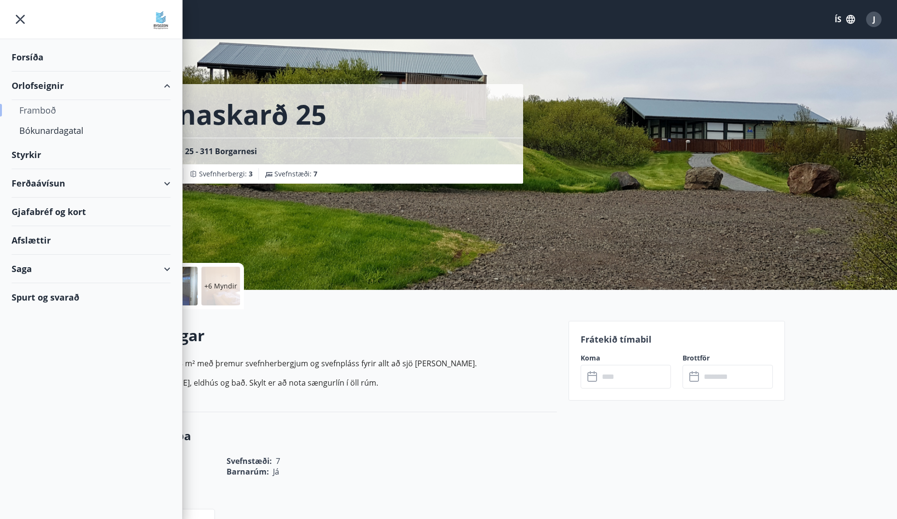
click at [46, 108] on div "Framboð" at bounding box center [90, 110] width 143 height 20
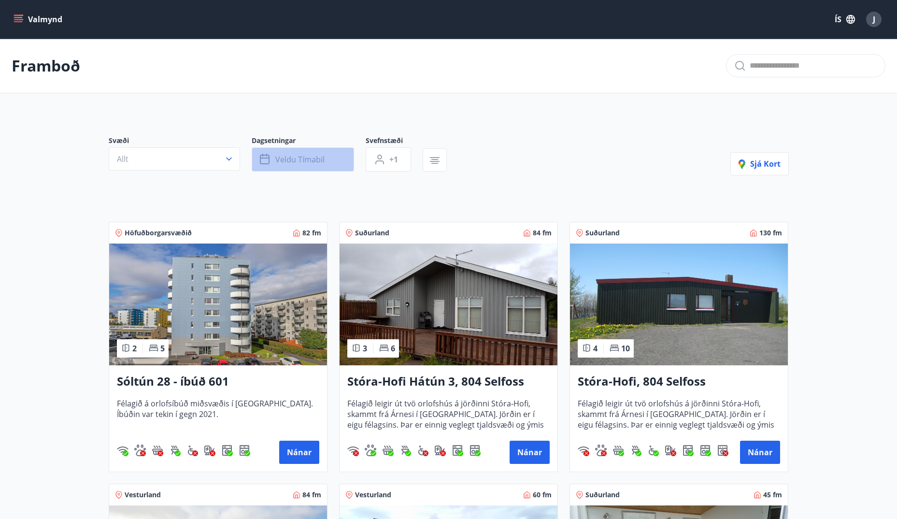
click at [332, 158] on button "Veldu tímabil" at bounding box center [303, 159] width 102 height 24
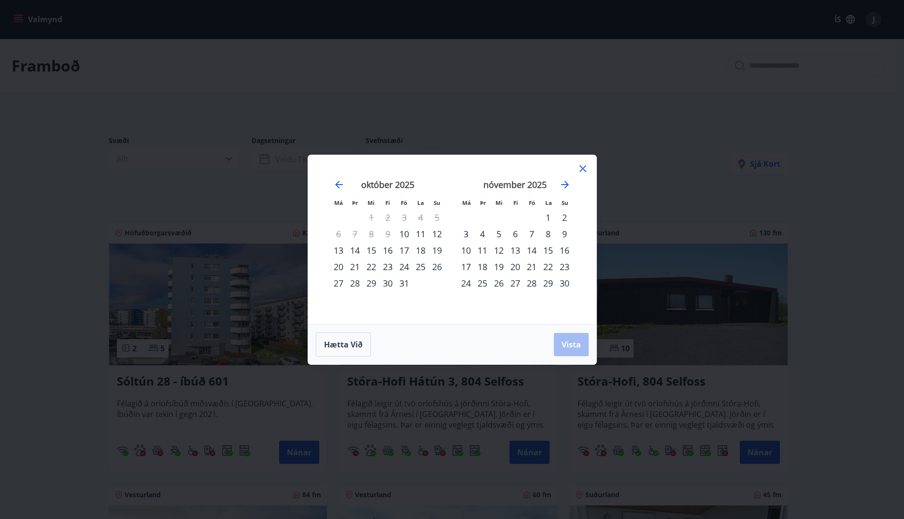
click at [406, 248] on div "17" at bounding box center [404, 250] width 16 height 16
click at [352, 264] on div "21" at bounding box center [355, 266] width 16 height 16
click at [571, 340] on span "Vista" at bounding box center [571, 344] width 19 height 11
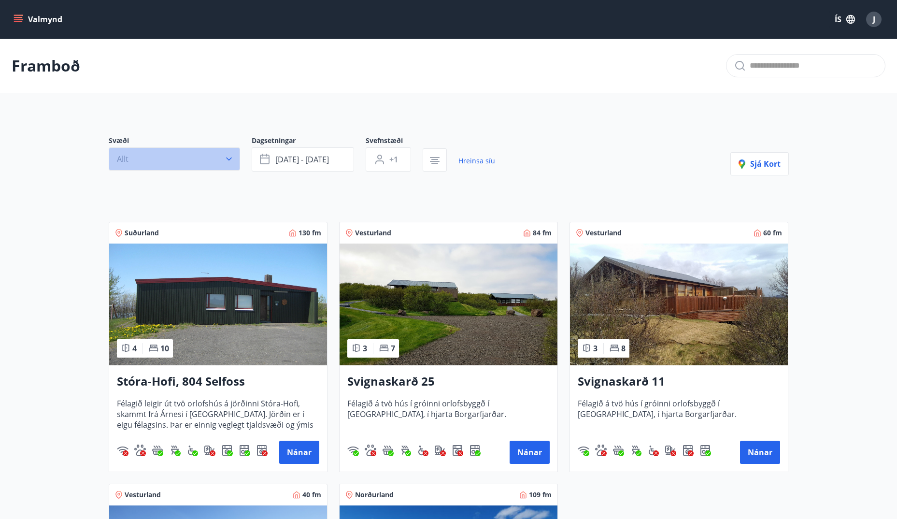
click at [218, 155] on button "Allt" at bounding box center [174, 158] width 131 height 23
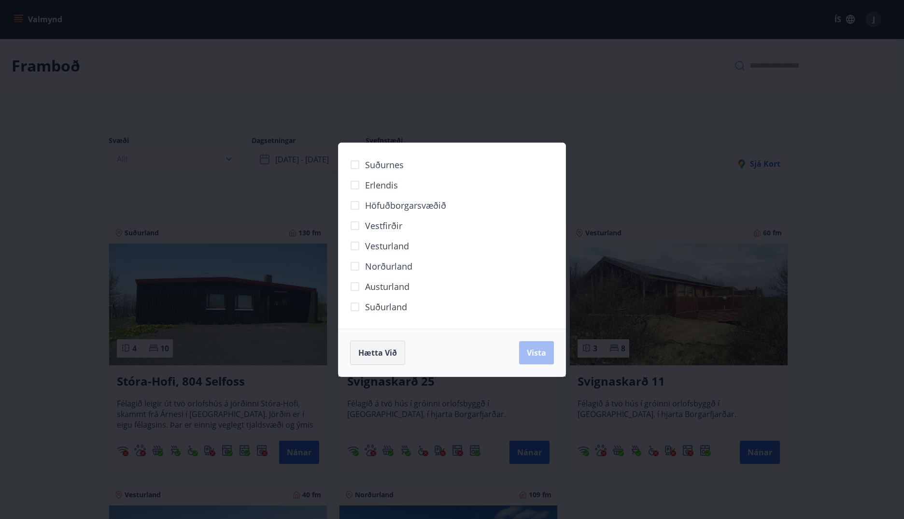
click at [369, 358] on button "Hætta við" at bounding box center [377, 352] width 55 height 24
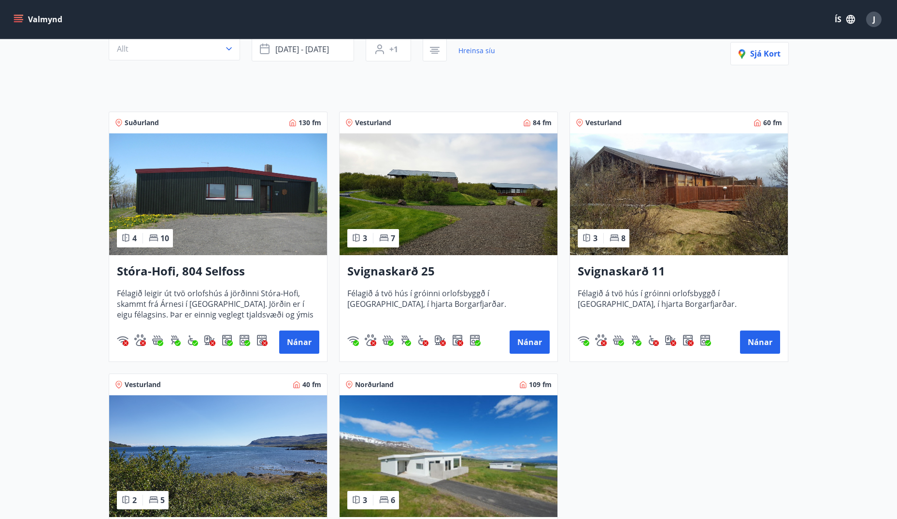
scroll to position [97, 0]
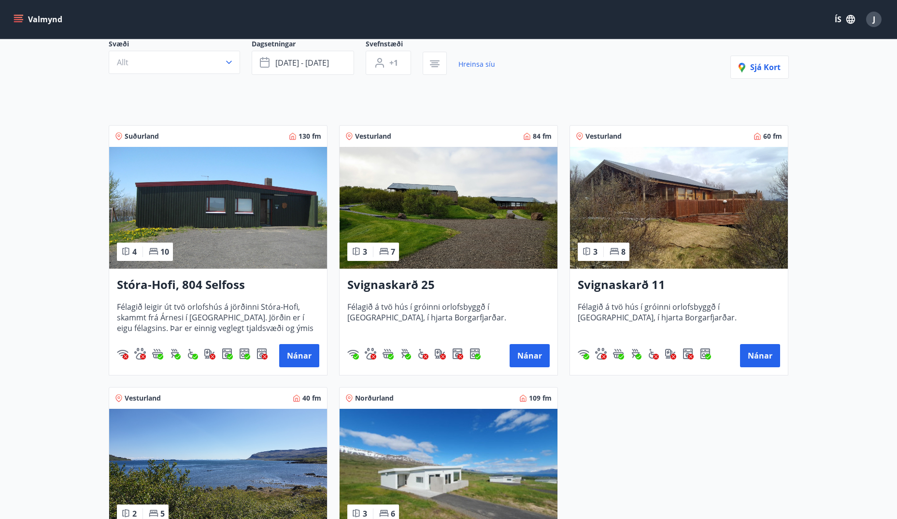
click at [482, 240] on img at bounding box center [449, 208] width 218 height 122
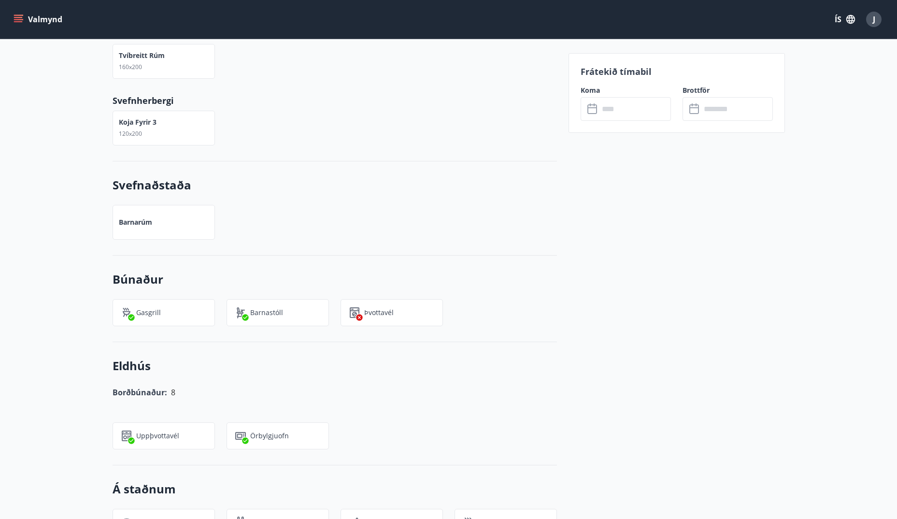
scroll to position [193, 0]
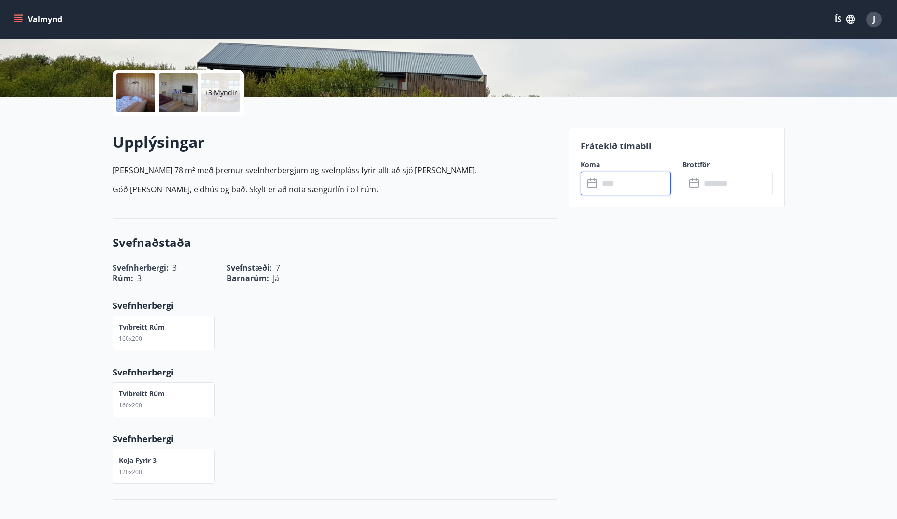
click at [624, 184] on input "text" at bounding box center [635, 183] width 72 height 24
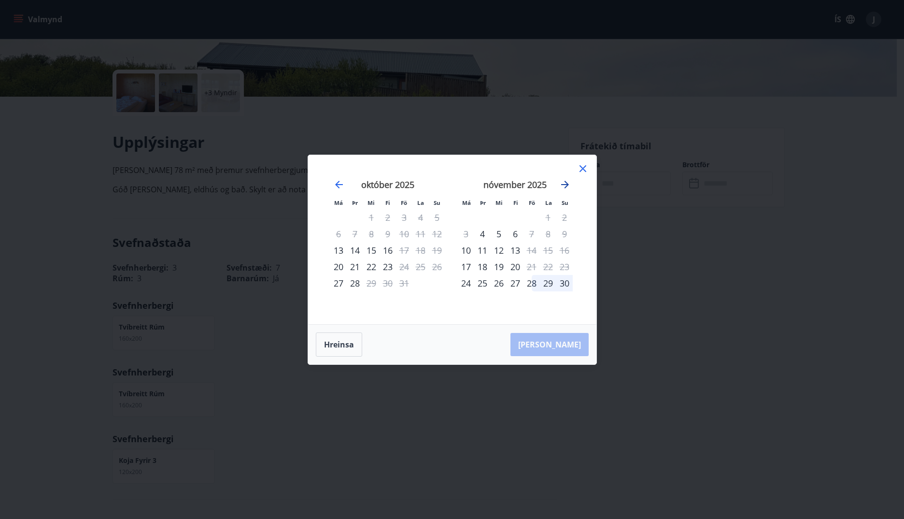
click at [566, 186] on icon "Move forward to switch to the next month." at bounding box center [565, 185] width 8 height 8
click at [566, 183] on icon "Move forward to switch to the next month." at bounding box center [565, 185] width 8 height 8
click at [566, 184] on icon "Move forward to switch to the next month." at bounding box center [565, 185] width 12 height 12
click at [339, 182] on icon "Move backward to switch to the previous month." at bounding box center [339, 185] width 8 height 8
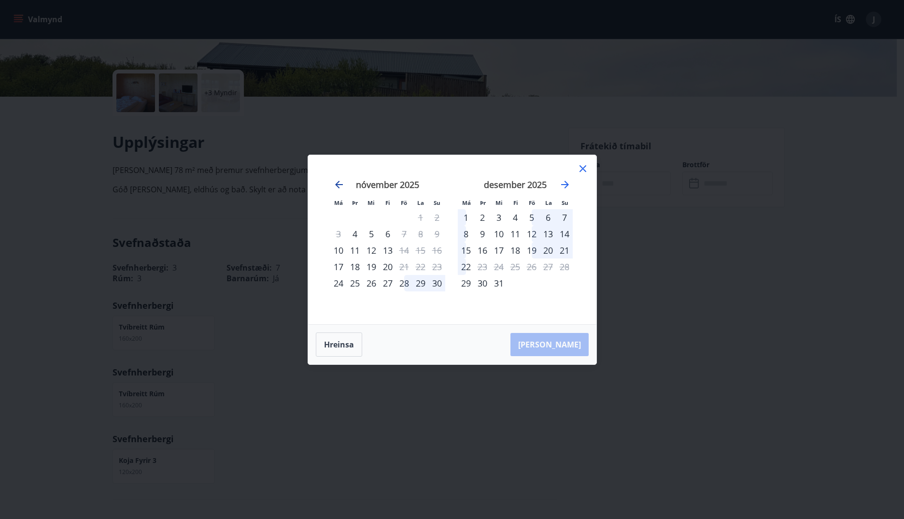
click at [339, 182] on icon "Move backward to switch to the previous month." at bounding box center [339, 185] width 8 height 8
click at [587, 170] on icon at bounding box center [583, 169] width 12 height 12
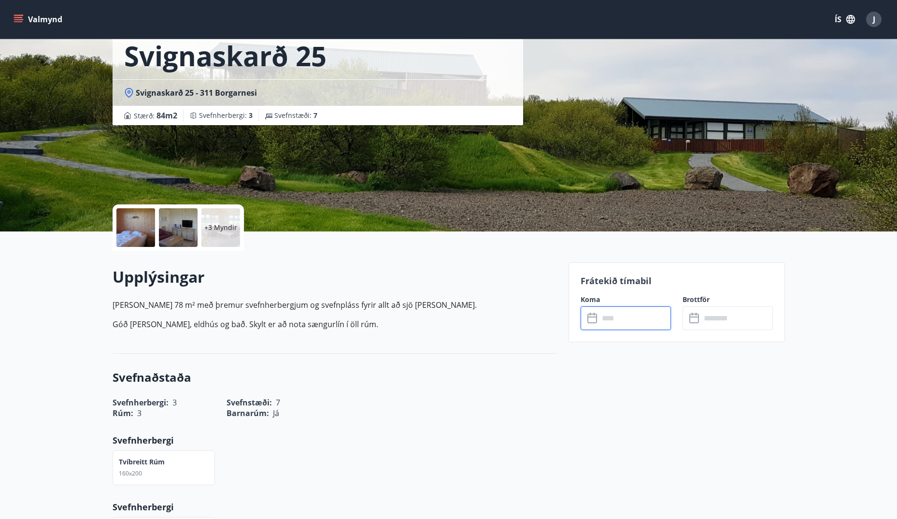
scroll to position [0, 0]
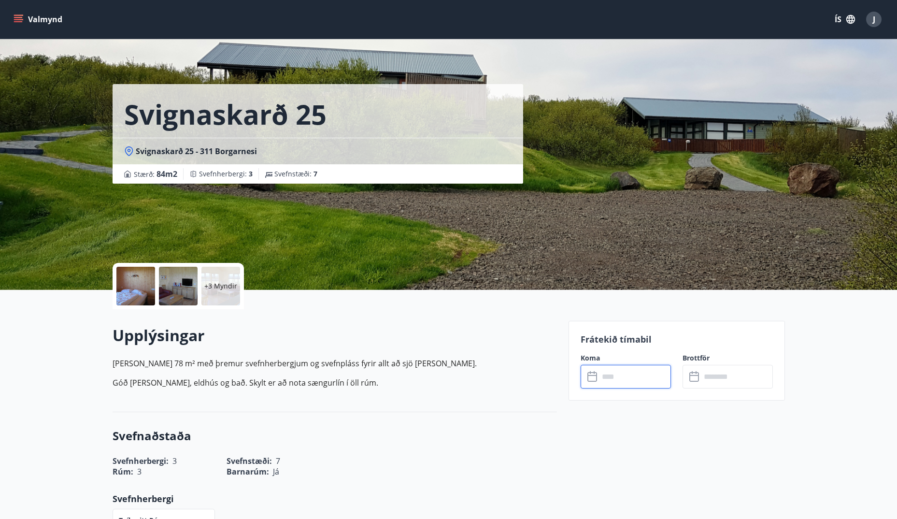
scroll to position [1, 0]
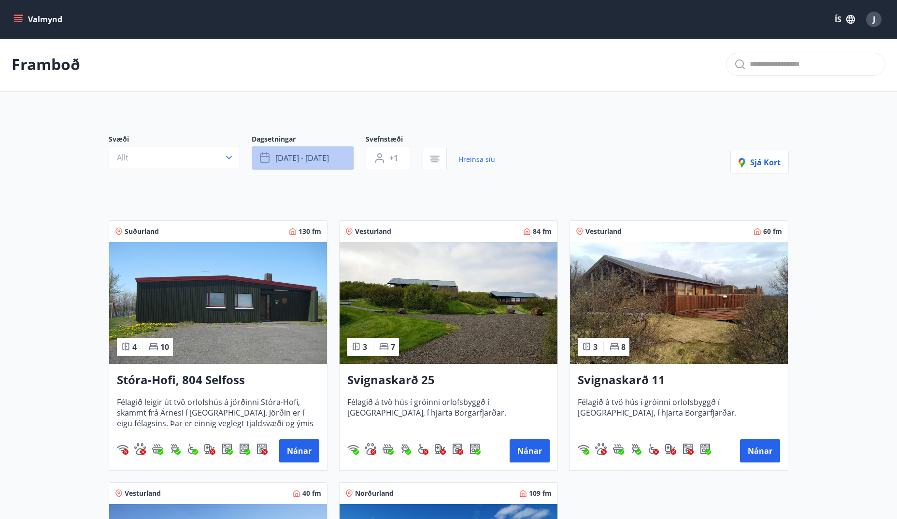
click at [321, 160] on span "[DATE] - [DATE]" at bounding box center [302, 158] width 54 height 11
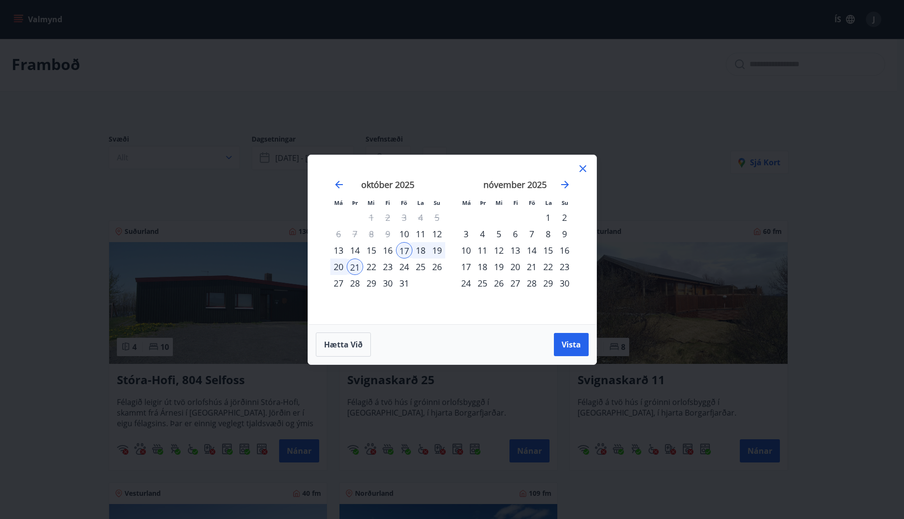
click at [402, 248] on div "17" at bounding box center [404, 250] width 16 height 16
click at [341, 265] on div "20" at bounding box center [338, 266] width 16 height 16
click at [570, 343] on span "Vista" at bounding box center [571, 344] width 19 height 11
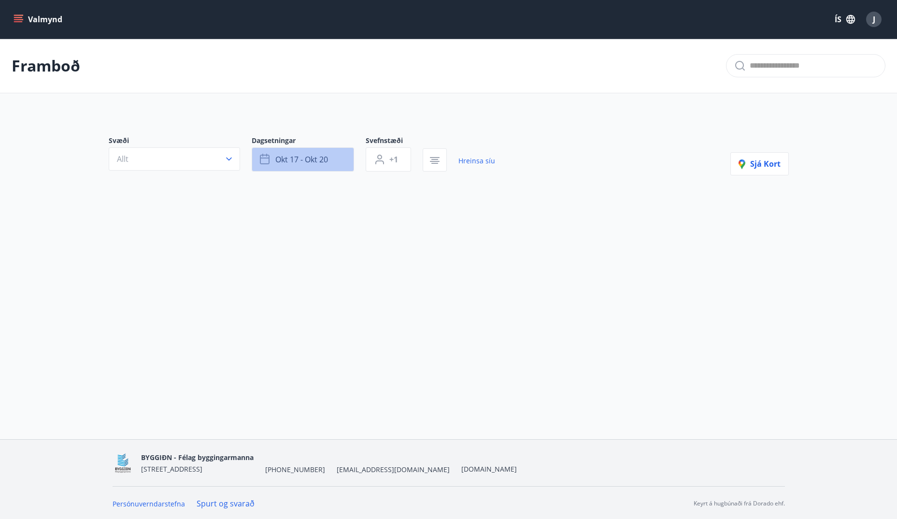
click at [342, 162] on button "okt 17 - okt 20" at bounding box center [303, 159] width 102 height 24
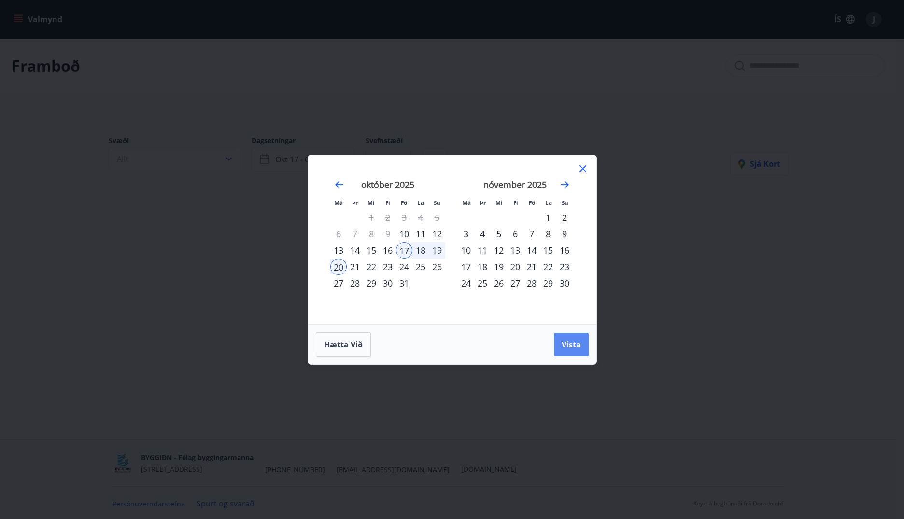
click at [572, 349] on span "Vista" at bounding box center [571, 344] width 19 height 11
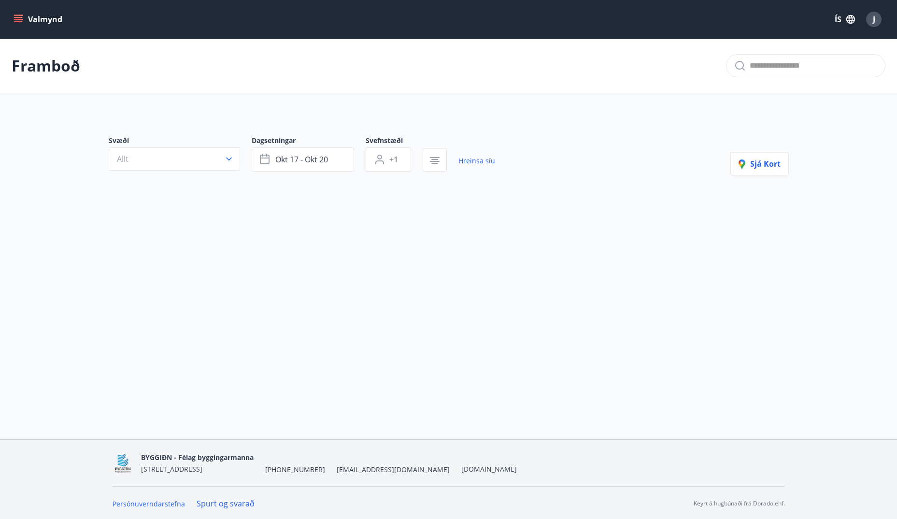
click at [599, 308] on div "Valmynd ÍS J Framboð Svæði Allt Dagsetningar [DATE] - [DATE] Svefnstæði +1 Hrei…" at bounding box center [448, 219] width 897 height 439
